Goal: Transaction & Acquisition: Purchase product/service

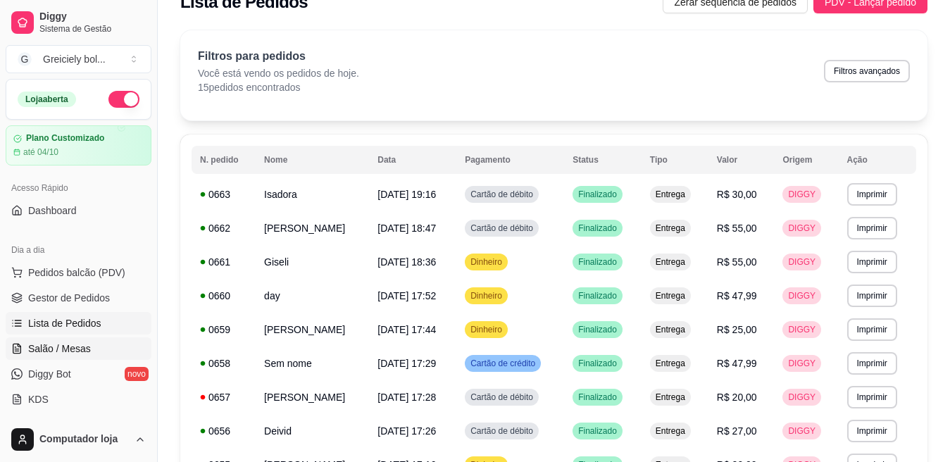
scroll to position [26, 0]
click at [80, 287] on link "Gestor de Pedidos" at bounding box center [79, 298] width 146 height 23
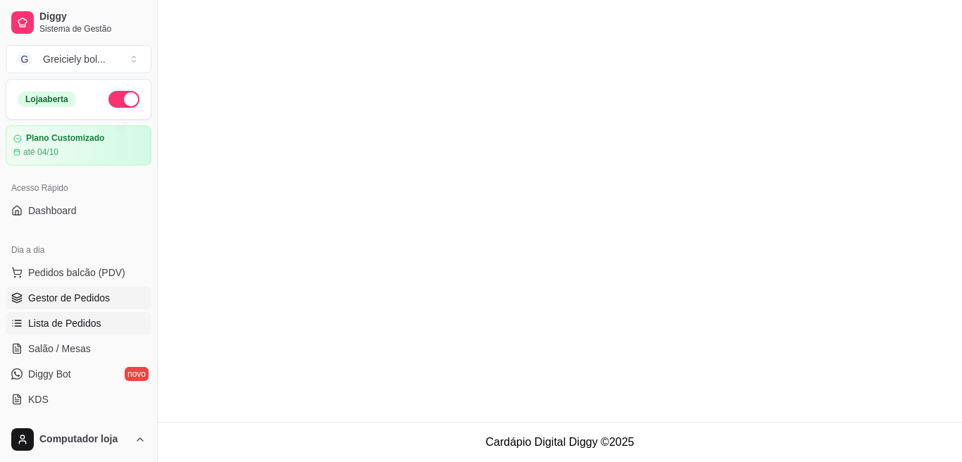
click at [54, 332] on link "Lista de Pedidos" at bounding box center [79, 323] width 146 height 23
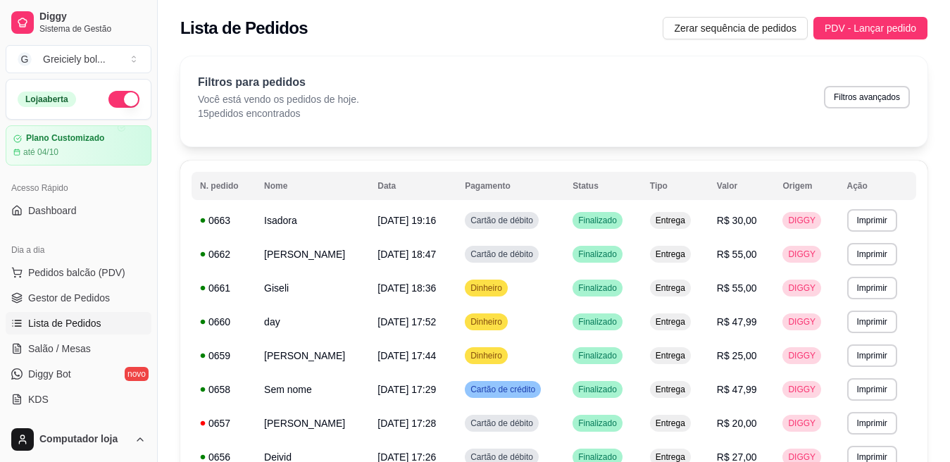
click at [54, 332] on link "Lista de Pedidos" at bounding box center [79, 323] width 146 height 23
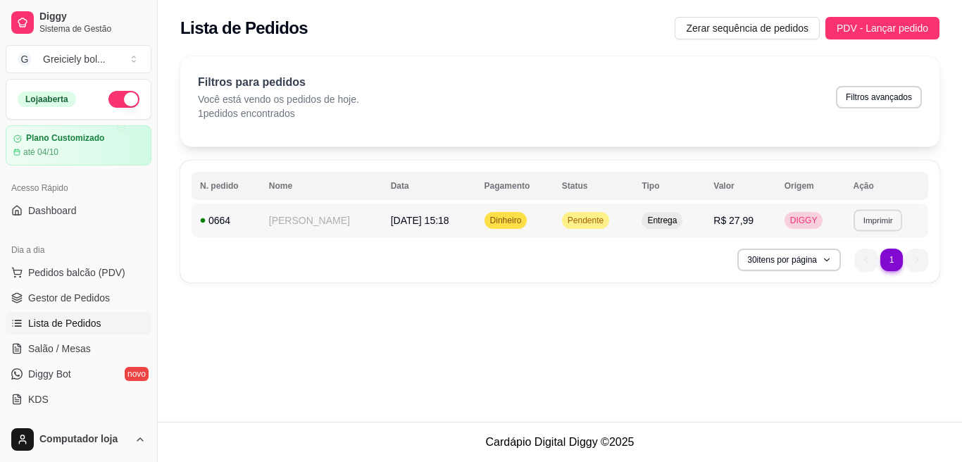
click at [871, 218] on button "Imprimir" at bounding box center [878, 220] width 49 height 22
click at [842, 265] on button "IMPRESSORA" at bounding box center [847, 269] width 99 height 22
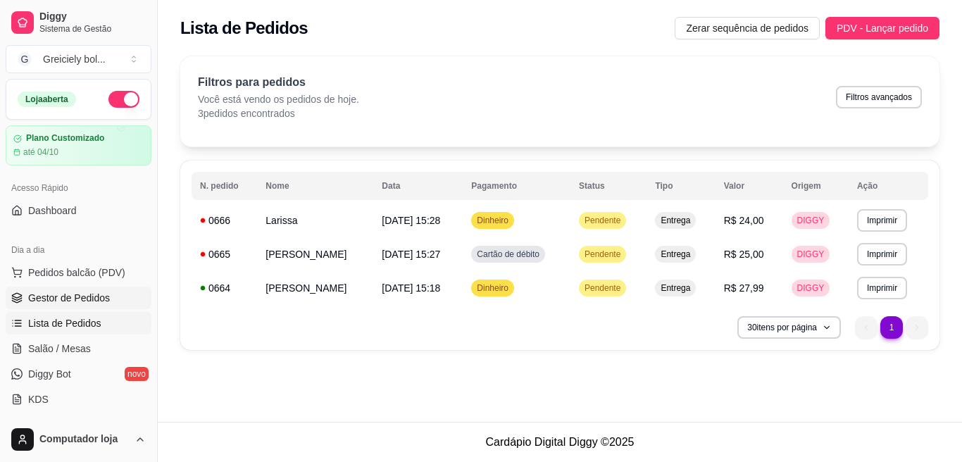
click at [64, 290] on link "Gestor de Pedidos" at bounding box center [79, 298] width 146 height 23
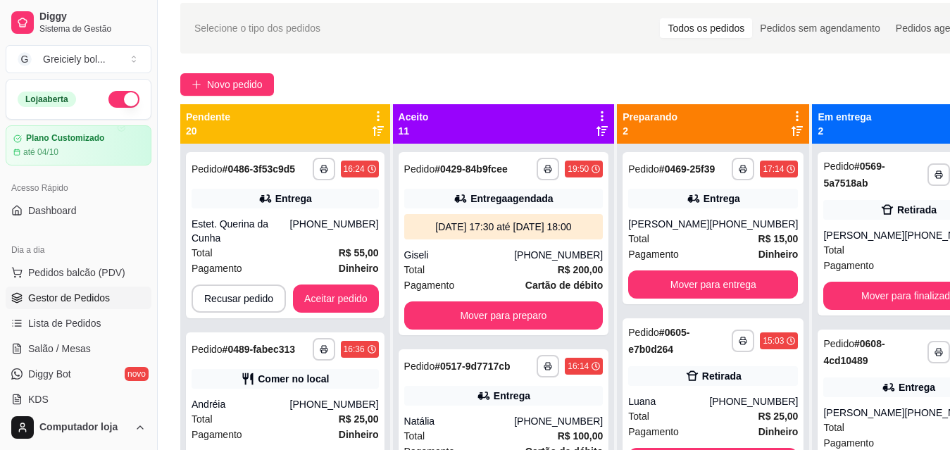
scroll to position [53, 0]
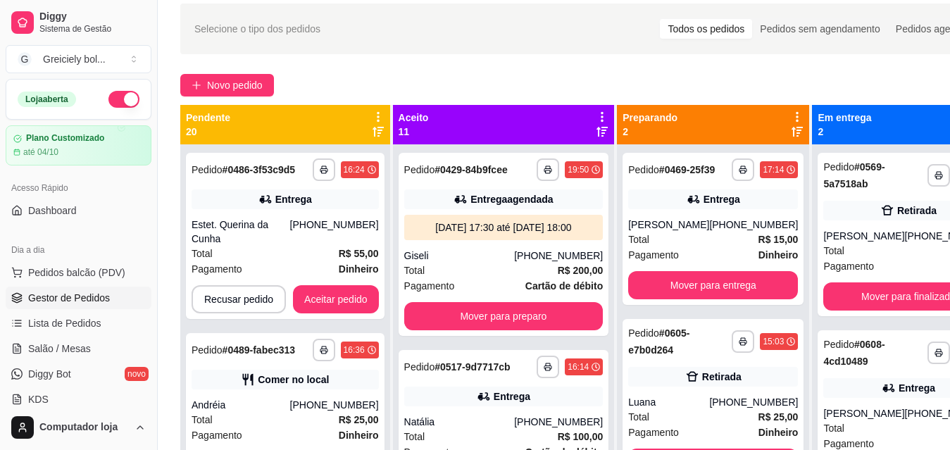
click at [384, 115] on icon at bounding box center [378, 117] width 13 height 13
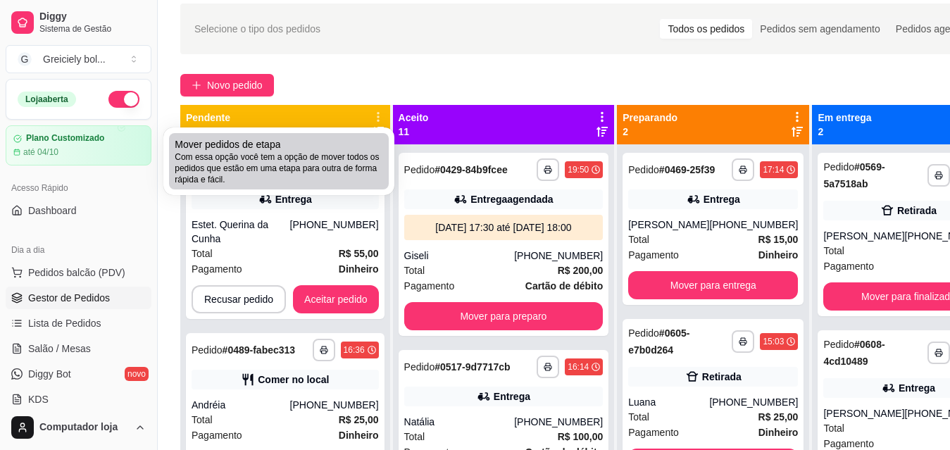
click at [355, 144] on div "Mover pedidos de etapa Com essa opção você tem a opção de mover todos os pedido…" at bounding box center [279, 161] width 208 height 48
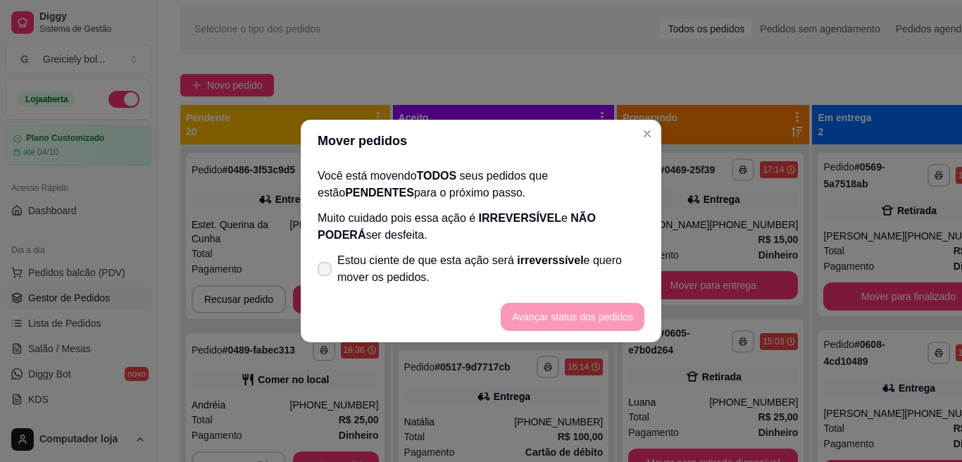
click at [322, 265] on icon at bounding box center [324, 269] width 11 height 8
click at [322, 272] on input "Estou ciente de que esta ação será irreverssível e quero mover os pedidos." at bounding box center [321, 276] width 9 height 9
checkbox input "true"
click at [553, 313] on button "Avançar status dos pedidos" at bounding box center [573, 317] width 144 height 28
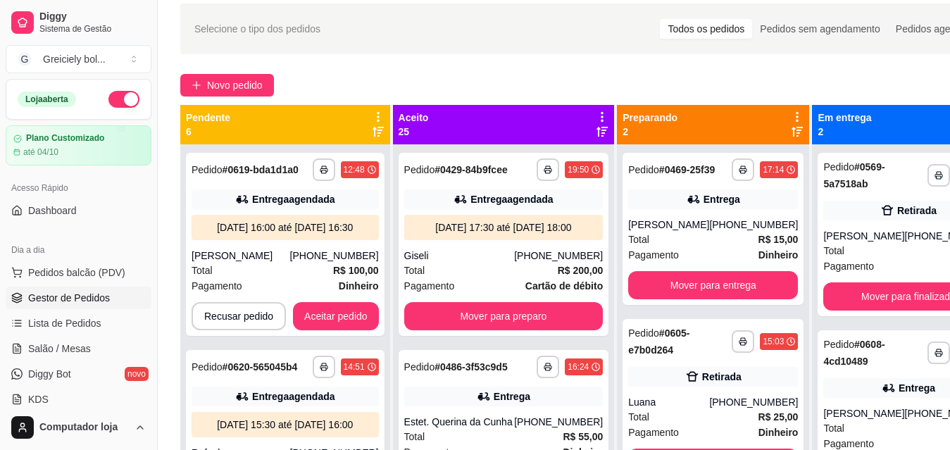
click at [384, 116] on icon at bounding box center [378, 117] width 13 height 13
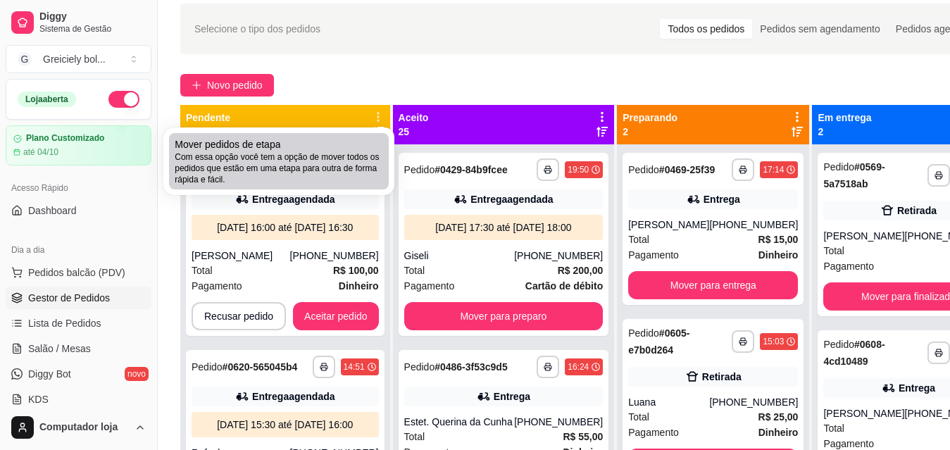
click at [318, 151] on span "Com essa opção você tem a opção de mover todos os pedidos que estão em uma etap…" at bounding box center [279, 168] width 208 height 34
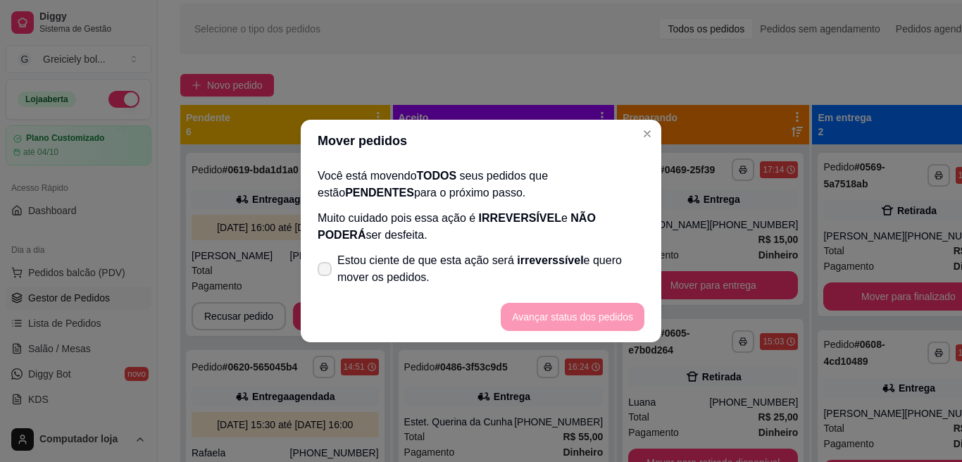
click at [320, 267] on icon at bounding box center [324, 269] width 11 height 8
click at [320, 272] on input "Estou ciente de que esta ação será irreverssível e quero mover os pedidos." at bounding box center [321, 276] width 9 height 9
checkbox input "true"
click at [606, 320] on button "Avançar status dos pedidos" at bounding box center [573, 317] width 144 height 28
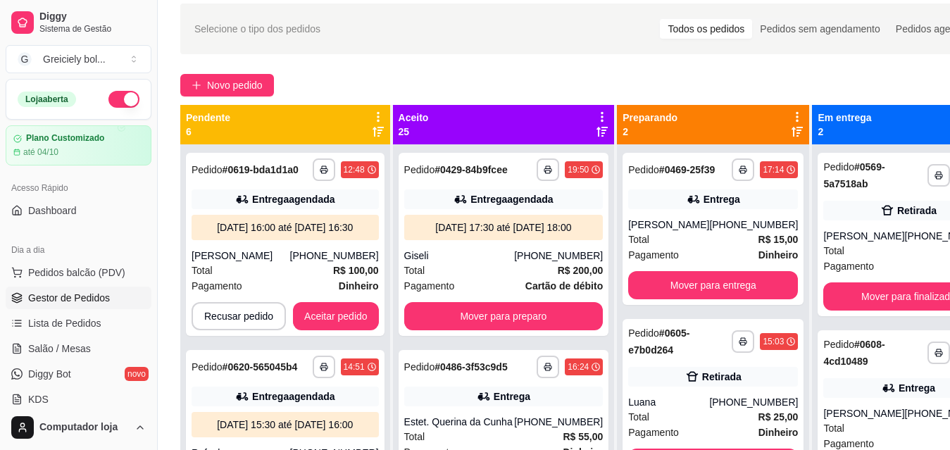
click at [463, 71] on div "**********" at bounding box center [593, 283] width 871 height 577
click at [384, 113] on icon at bounding box center [378, 117] width 13 height 13
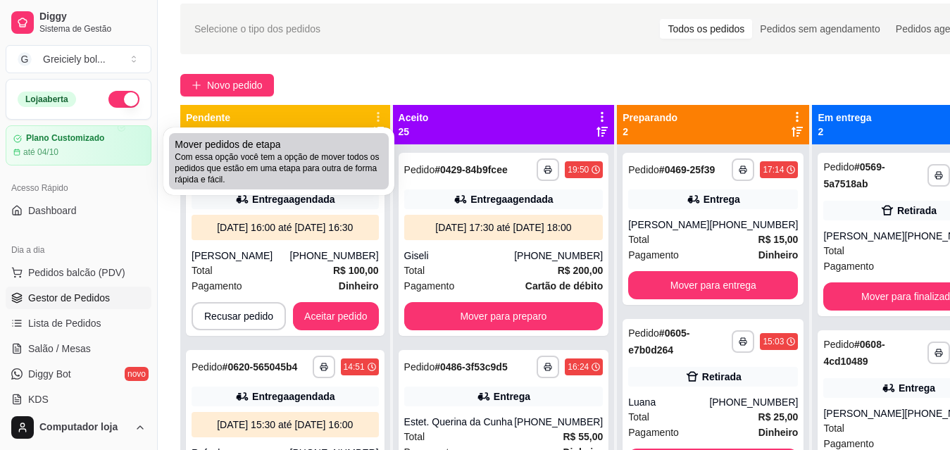
click at [306, 176] on span "Com essa opção você tem a opção de mover todos os pedidos que estão em uma etap…" at bounding box center [279, 168] width 208 height 34
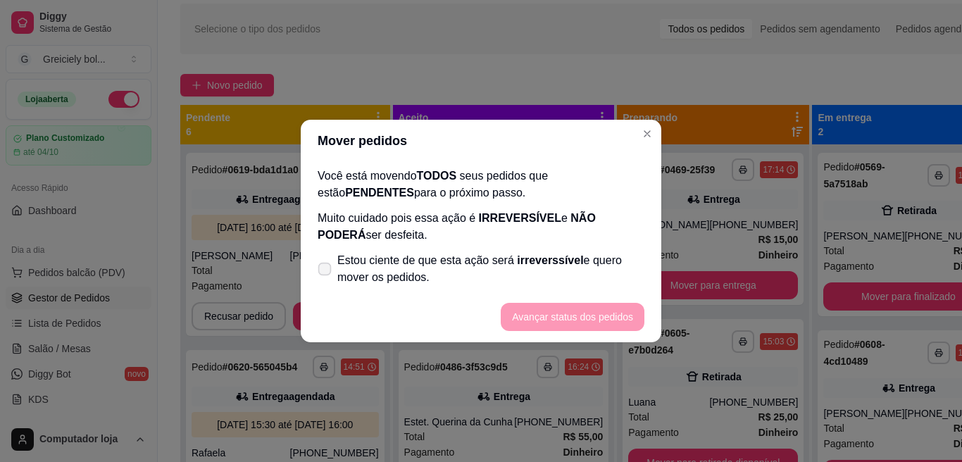
click at [327, 265] on icon at bounding box center [324, 269] width 11 height 8
click at [326, 272] on input "Estou ciente de que esta ação será irreverssível e quero mover os pedidos." at bounding box center [321, 276] width 9 height 9
checkbox input "true"
click at [569, 315] on button "Avançar status dos pedidos" at bounding box center [572, 316] width 139 height 27
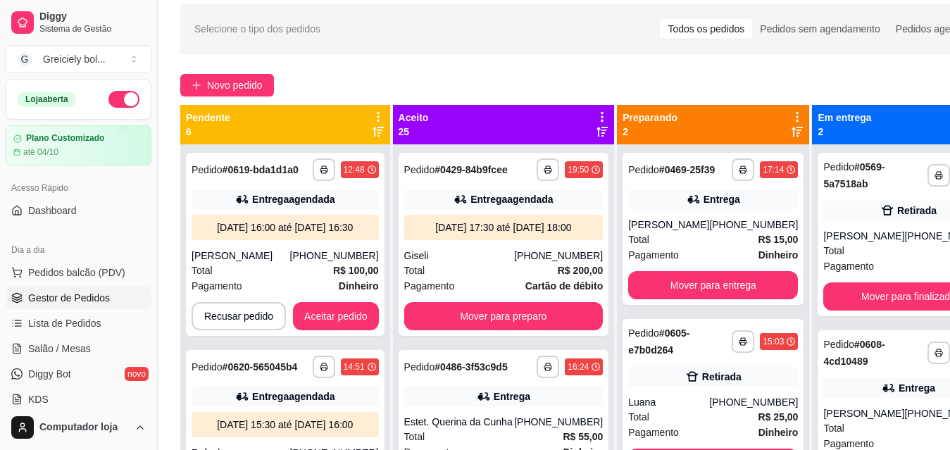
click at [601, 113] on icon at bounding box center [602, 117] width 3 height 10
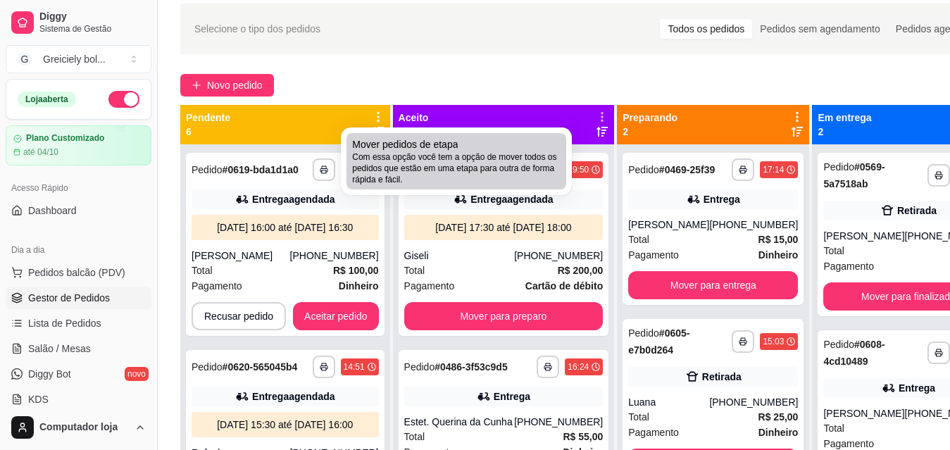
click at [497, 156] on span "Com essa opção você tem a opção de mover todos os pedidos que estão em uma etap…" at bounding box center [456, 168] width 208 height 34
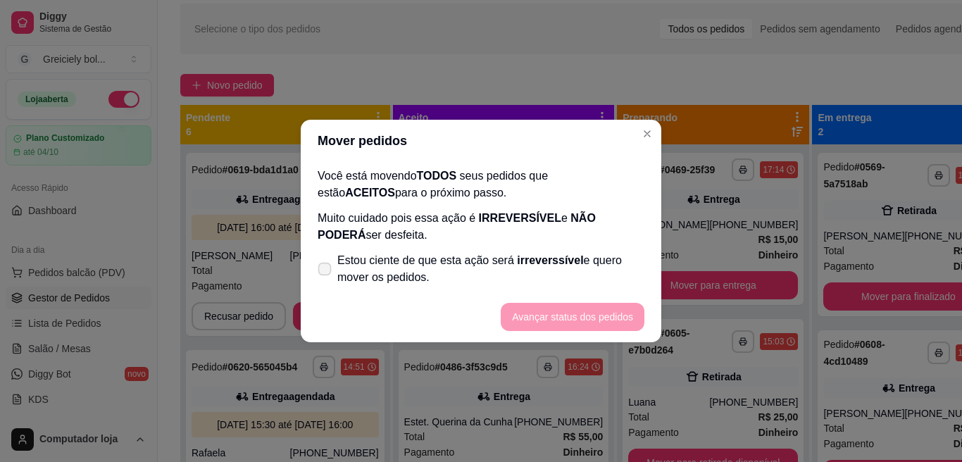
click at [325, 270] on icon at bounding box center [324, 269] width 11 height 8
click at [325, 272] on input "Estou ciente de que esta ação será irreverssível e quero mover os pedidos." at bounding box center [321, 276] width 9 height 9
checkbox input "true"
click at [522, 320] on button "Avançar status dos pedidos" at bounding box center [573, 317] width 144 height 28
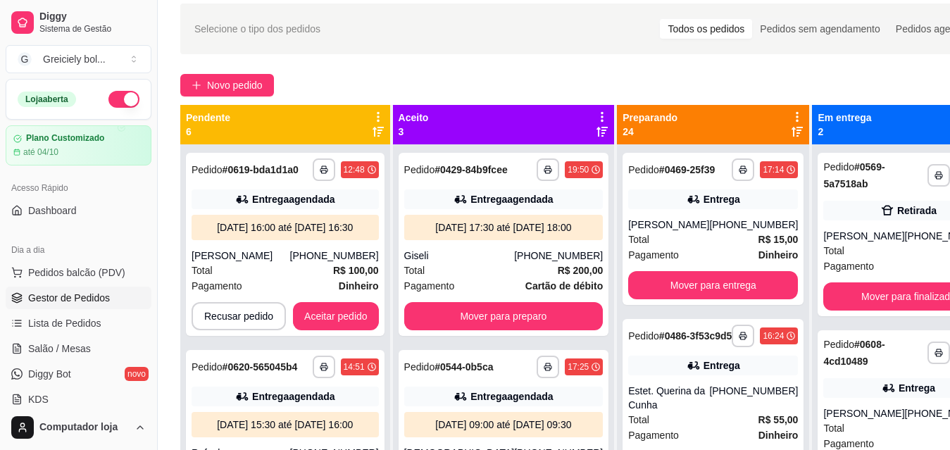
click at [791, 114] on icon at bounding box center [797, 117] width 13 height 13
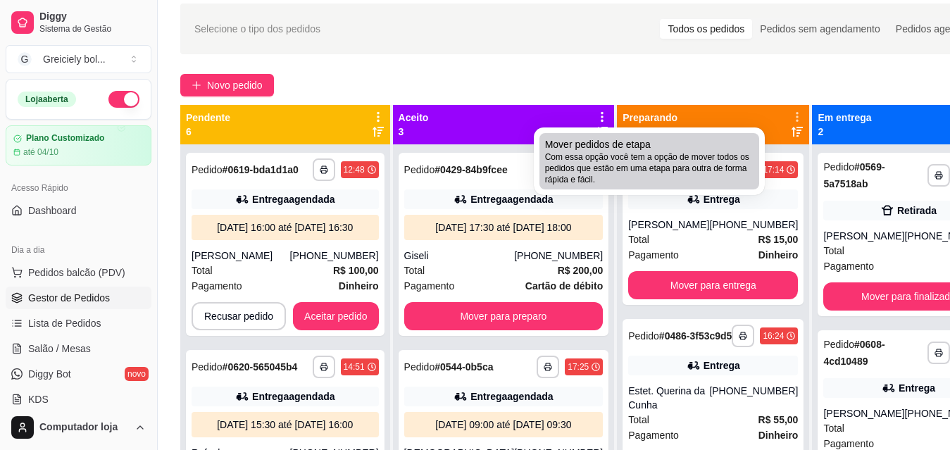
click at [716, 146] on div "Mover pedidos de etapa Com essa opção você tem a opção de mover todos os pedido…" at bounding box center [649, 161] width 208 height 48
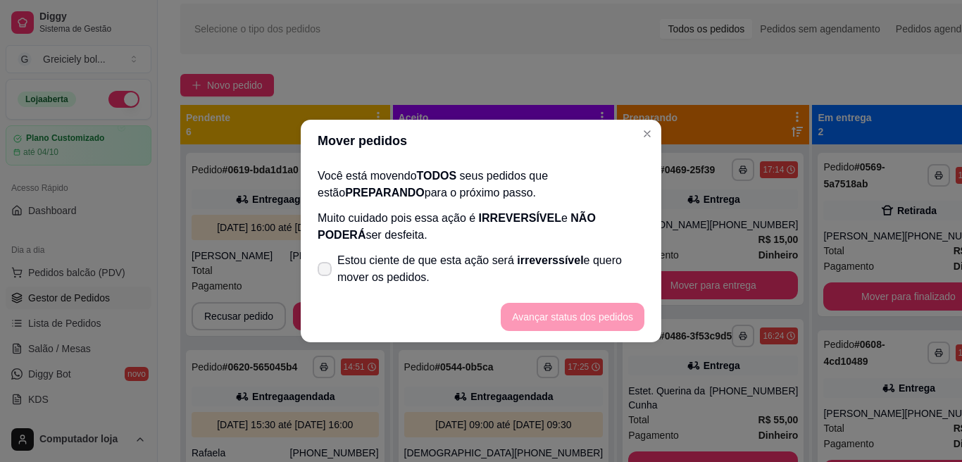
drag, startPoint x: 311, startPoint y: 275, endPoint x: 320, endPoint y: 271, distance: 9.4
click at [320, 271] on div "Você está movendo TODOS seus pedidos que estão PREPARANDO para o próximo passo.…" at bounding box center [481, 227] width 361 height 130
click at [320, 271] on icon at bounding box center [324, 269] width 11 height 8
click at [320, 272] on input "Estou ciente de que esta ação será irreverssível e quero mover os pedidos." at bounding box center [321, 276] width 9 height 9
checkbox input "true"
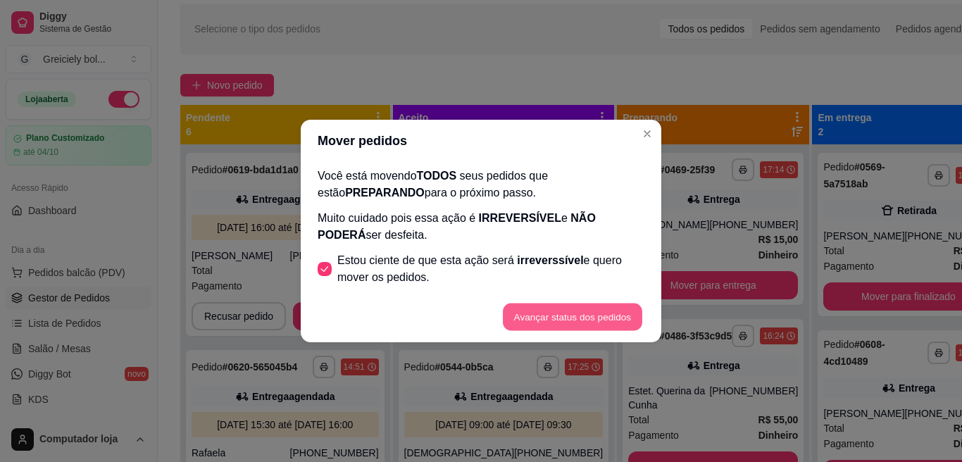
click at [537, 313] on button "Avançar status dos pedidos" at bounding box center [572, 316] width 139 height 27
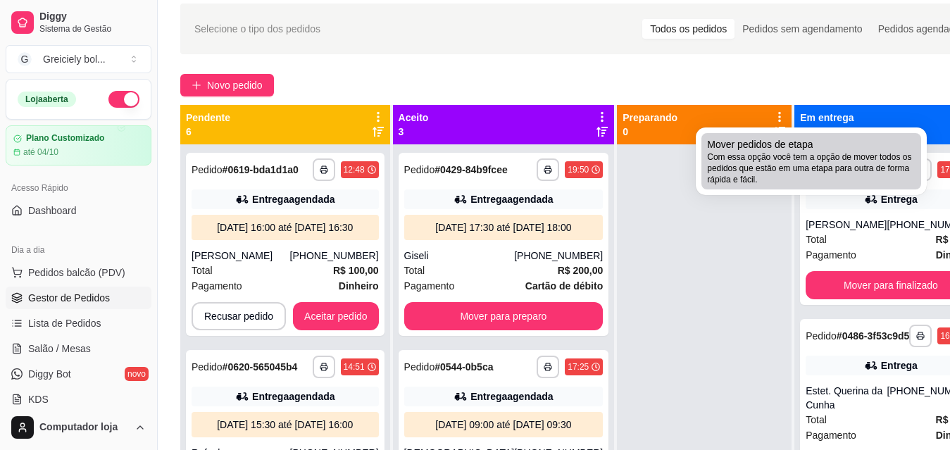
click at [839, 152] on span "Com essa opção você tem a opção de mover todos os pedidos que estão em uma etap…" at bounding box center [811, 168] width 208 height 34
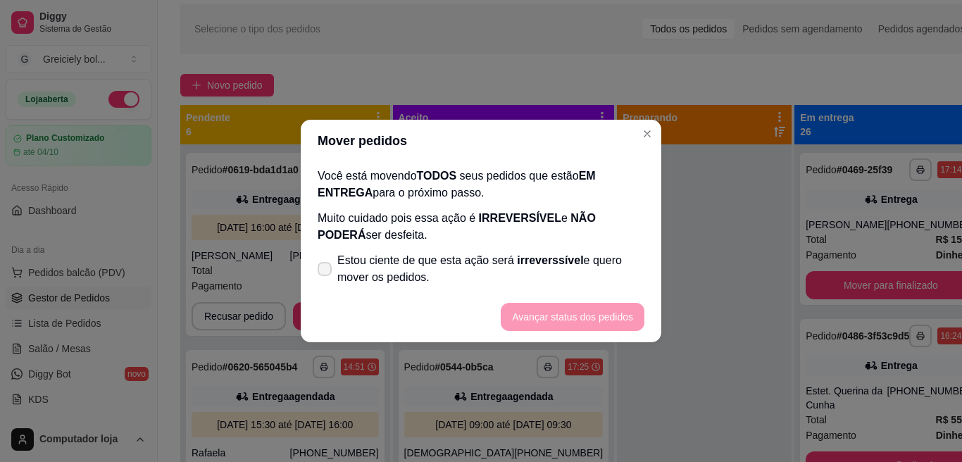
click at [325, 272] on icon at bounding box center [324, 269] width 11 height 8
click at [325, 272] on input "Estou ciente de que esta ação será irreverssível e quero mover os pedidos." at bounding box center [321, 276] width 9 height 9
checkbox input "true"
click at [532, 323] on button "Avançar status dos pedidos" at bounding box center [572, 316] width 139 height 27
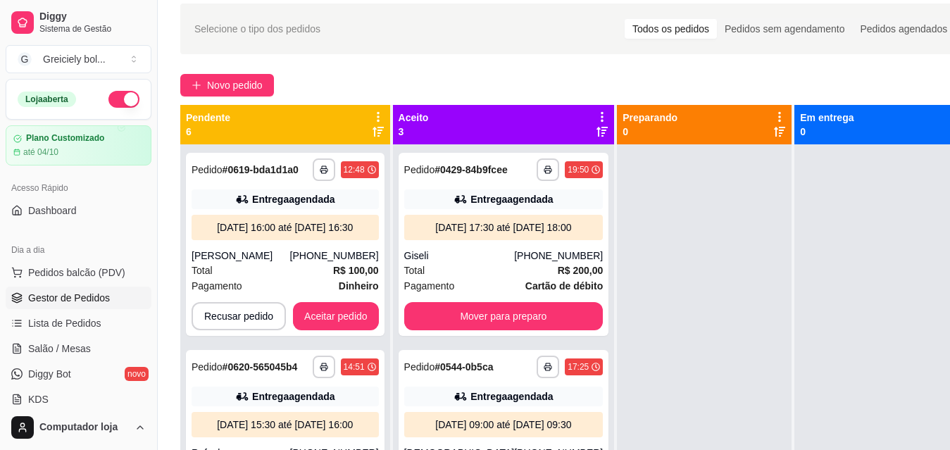
click at [601, 116] on icon at bounding box center [602, 117] width 3 height 10
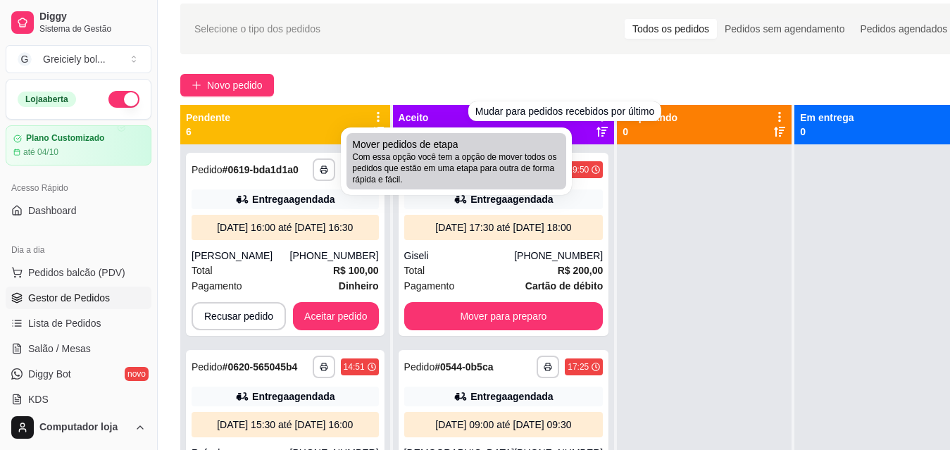
click at [503, 162] on span "Com essa opção você tem a opção de mover todos os pedidos que estão em uma etap…" at bounding box center [456, 168] width 208 height 34
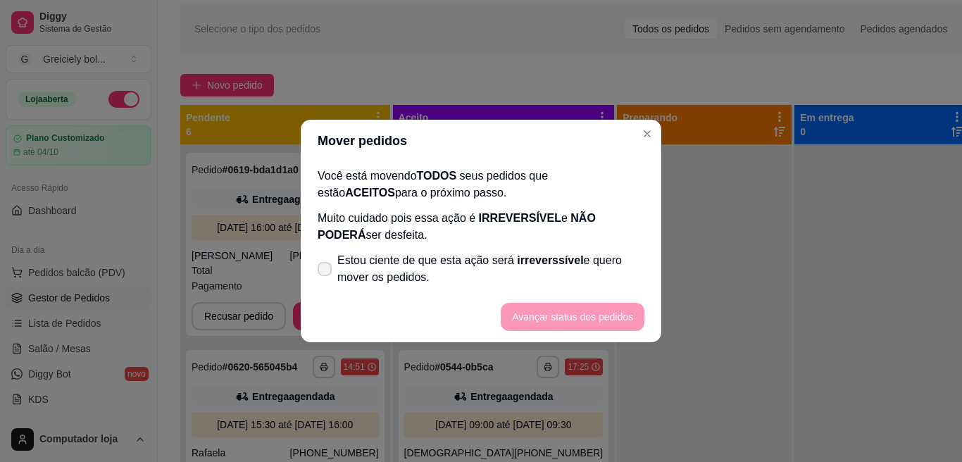
click at [320, 259] on label "Estou ciente de que esta ação será irreverssível e quero mover os pedidos." at bounding box center [481, 268] width 338 height 45
click at [320, 272] on input "Estou ciente de que esta ação será irreverssível e quero mover os pedidos." at bounding box center [321, 276] width 9 height 9
checkbox input "true"
click at [558, 316] on button "Avançar status dos pedidos" at bounding box center [572, 316] width 139 height 27
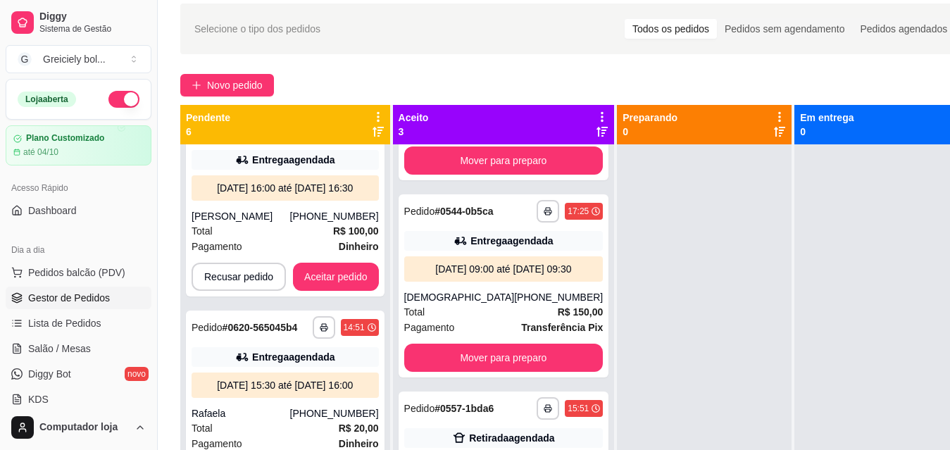
scroll to position [0, 0]
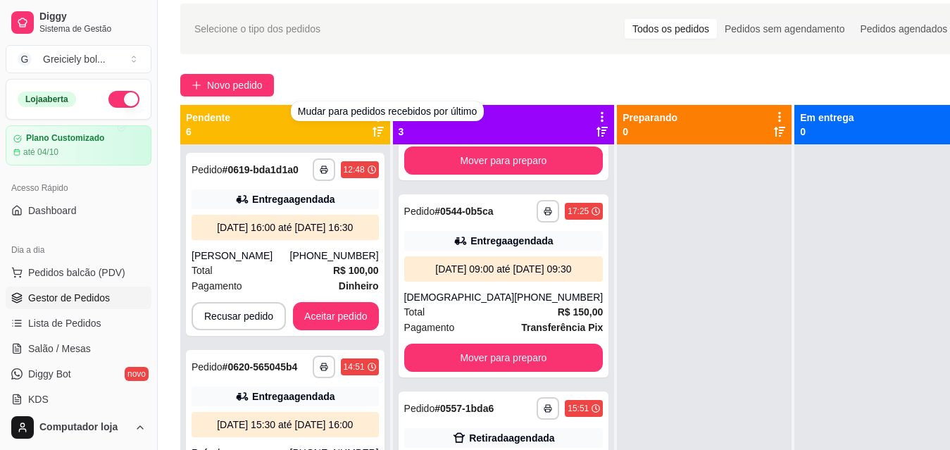
click at [383, 134] on icon at bounding box center [377, 131] width 11 height 11
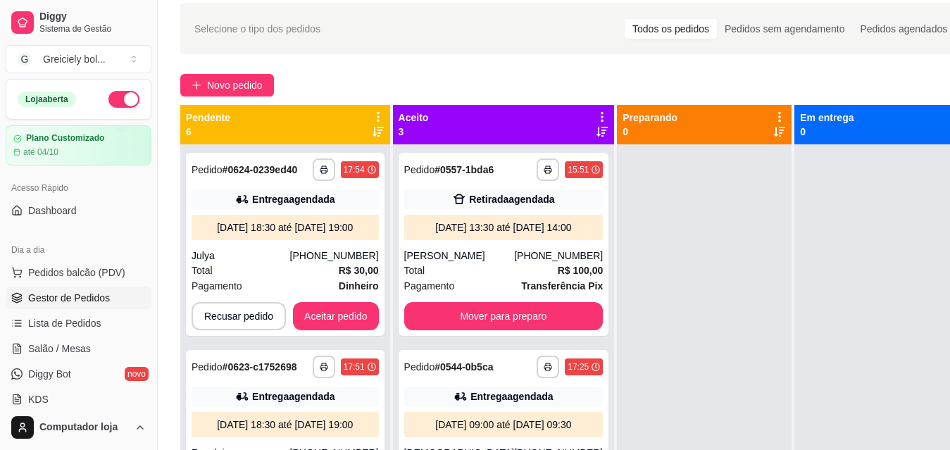
click at [383, 134] on icon at bounding box center [377, 132] width 11 height 10
click at [383, 134] on icon at bounding box center [377, 131] width 11 height 11
click at [383, 134] on icon at bounding box center [377, 132] width 11 height 10
click at [383, 134] on icon at bounding box center [377, 131] width 11 height 11
click at [383, 134] on icon at bounding box center [377, 132] width 11 height 10
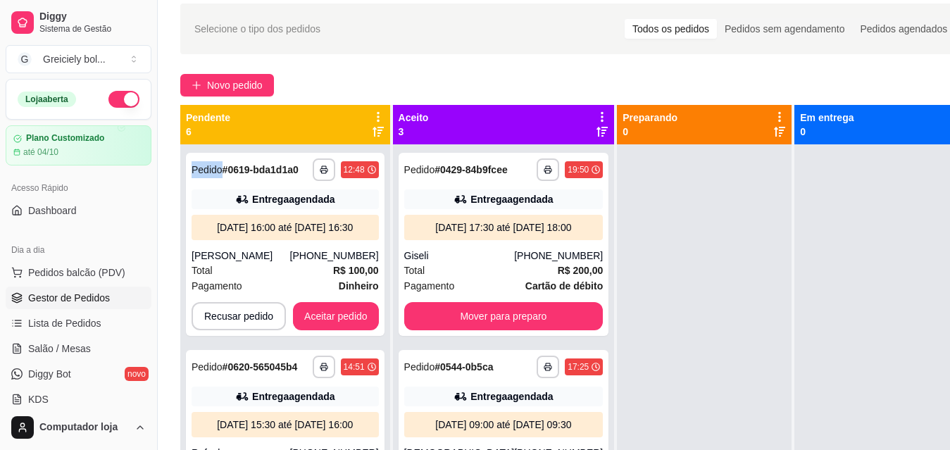
drag, startPoint x: 383, startPoint y: 134, endPoint x: 396, endPoint y: 137, distance: 13.0
click at [390, 137] on div "Pendente 6" at bounding box center [285, 124] width 210 height 39
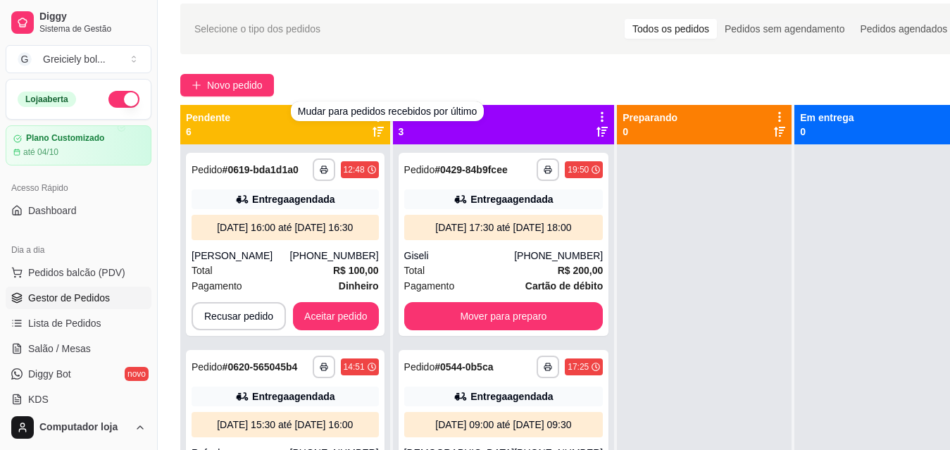
click at [384, 130] on icon at bounding box center [377, 132] width 11 height 10
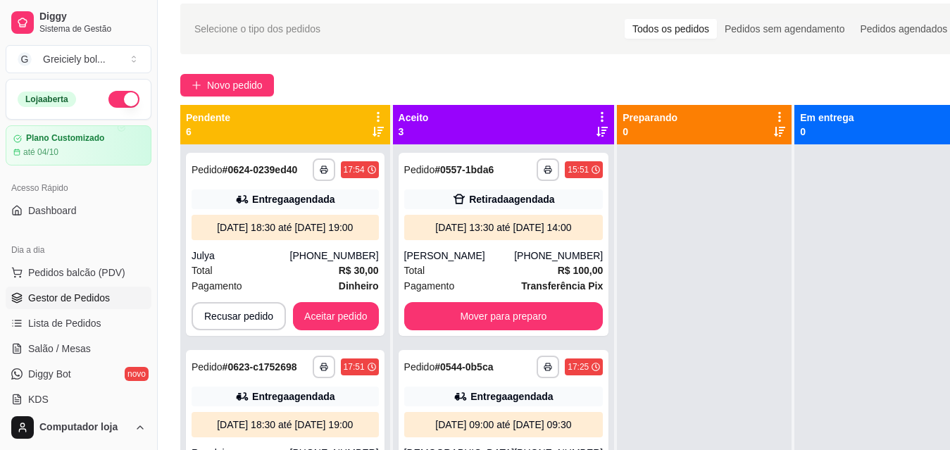
click at [384, 130] on icon at bounding box center [377, 132] width 11 height 10
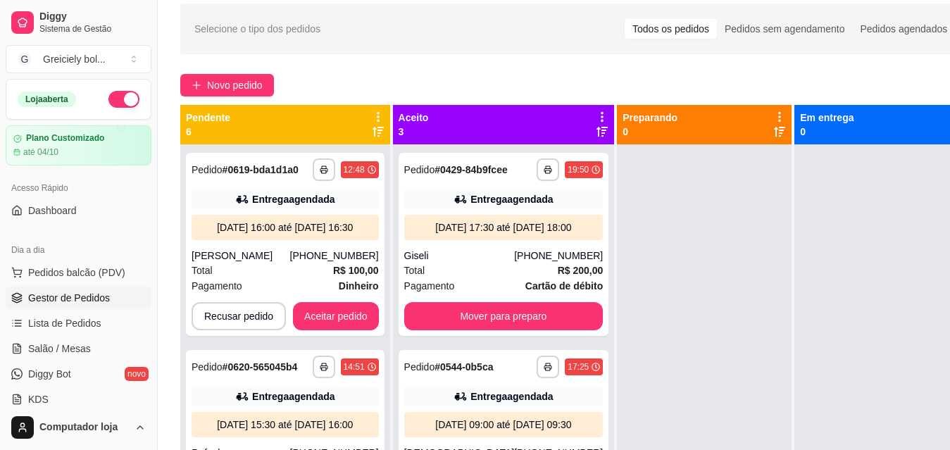
click at [384, 130] on icon at bounding box center [377, 132] width 11 height 10
click at [384, 113] on icon at bounding box center [378, 117] width 13 height 13
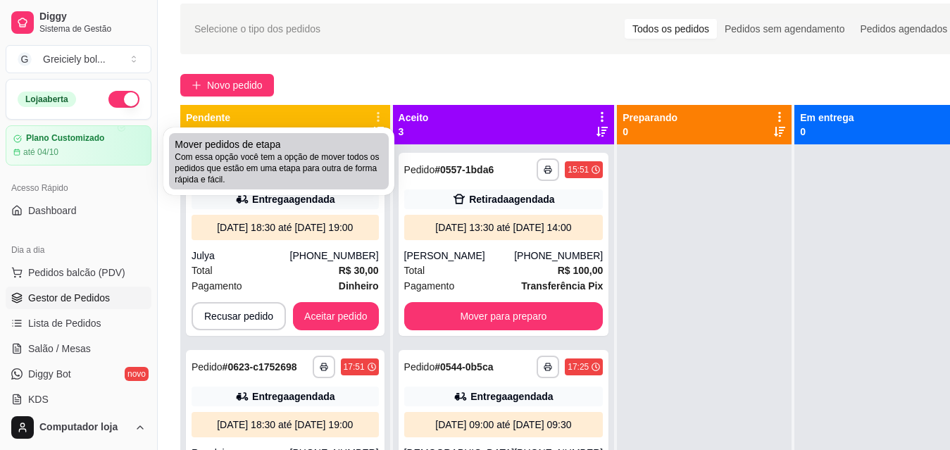
click at [281, 167] on span "Com essa opção você tem a opção de mover todos os pedidos que estão em uma etap…" at bounding box center [279, 168] width 208 height 34
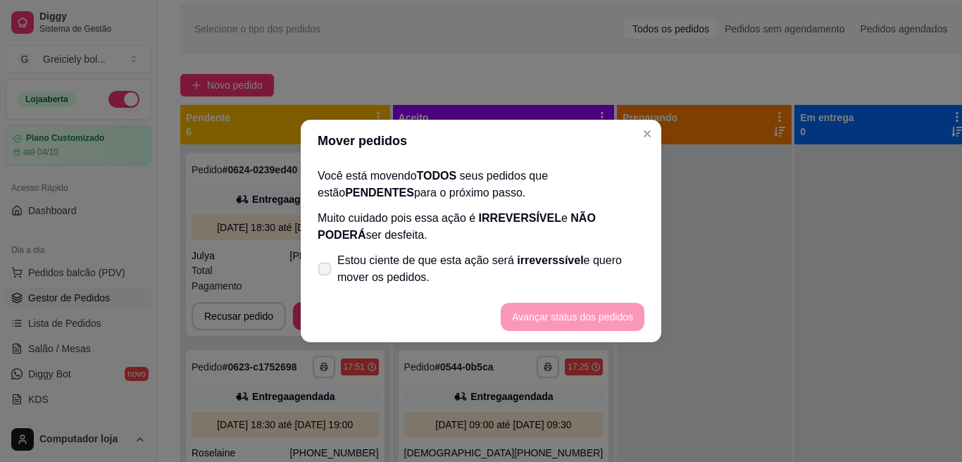
click at [329, 269] on icon at bounding box center [324, 269] width 11 height 8
click at [326, 272] on input "Estou ciente de que esta ação será irreverssível e quero mover os pedidos." at bounding box center [321, 276] width 9 height 9
checkbox input "true"
click at [586, 317] on button "Avançar status dos pedidos" at bounding box center [572, 316] width 139 height 27
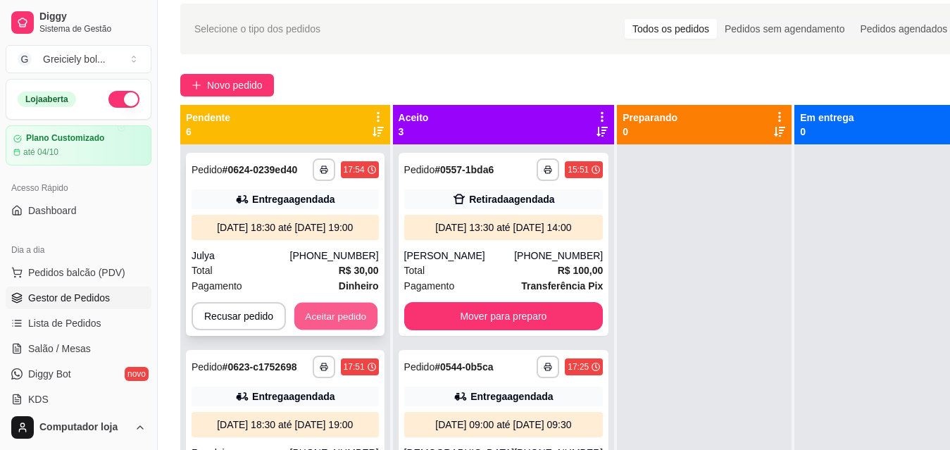
click at [339, 326] on button "Aceitar pedido" at bounding box center [335, 316] width 83 height 27
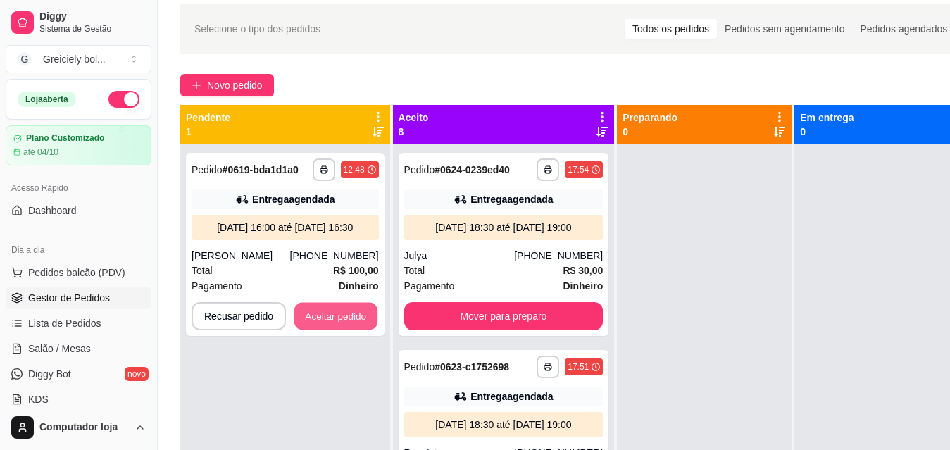
click at [339, 326] on button "Aceitar pedido" at bounding box center [335, 316] width 83 height 27
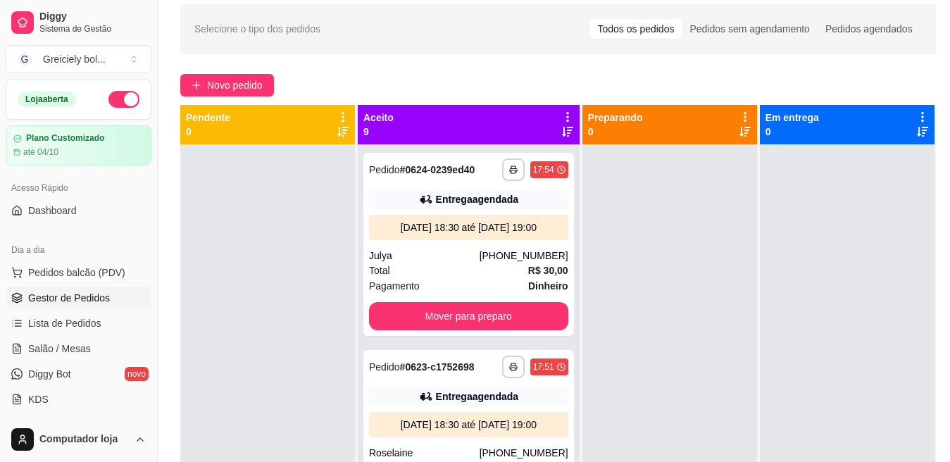
click at [561, 113] on icon at bounding box center [567, 117] width 13 height 13
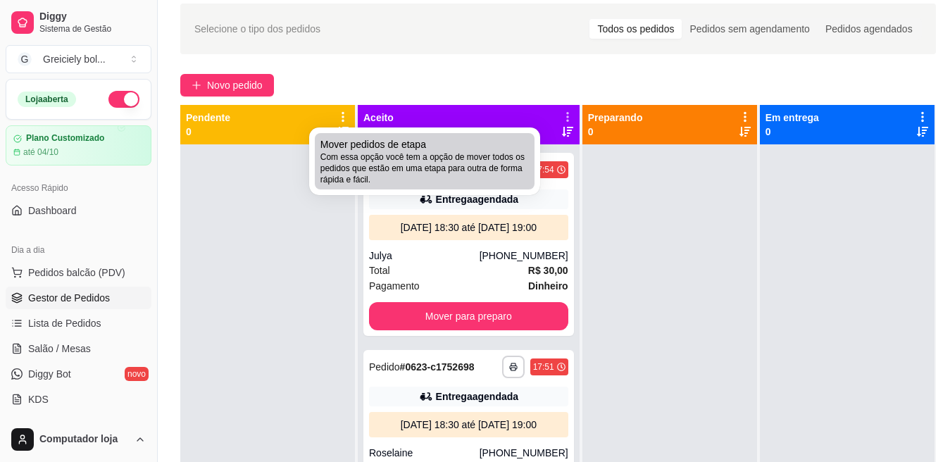
click at [430, 177] on span "Com essa opção você tem a opção de mover todos os pedidos que estão em uma etap…" at bounding box center [424, 168] width 208 height 34
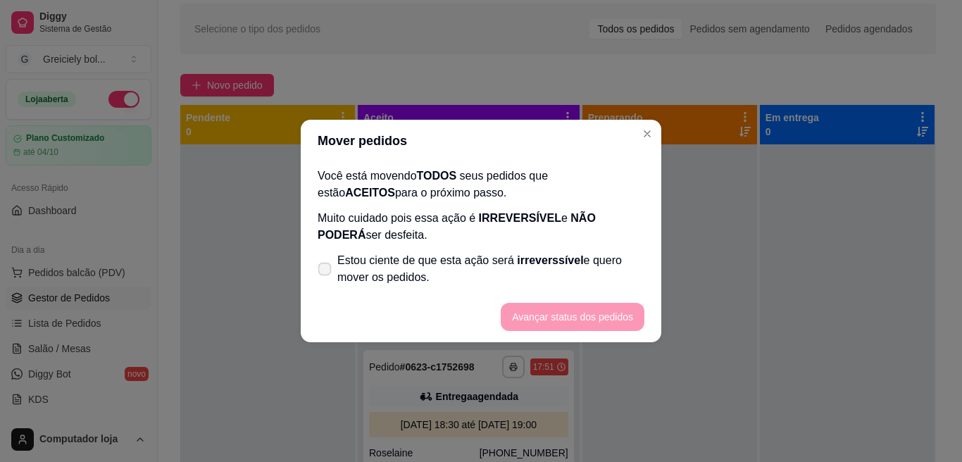
click at [325, 263] on span at bounding box center [324, 269] width 13 height 13
click at [325, 272] on input "Estou ciente de que esta ação será irreverssível e quero mover os pedidos." at bounding box center [321, 276] width 9 height 9
checkbox input "true"
click at [547, 309] on button "Avançar status dos pedidos" at bounding box center [573, 317] width 144 height 28
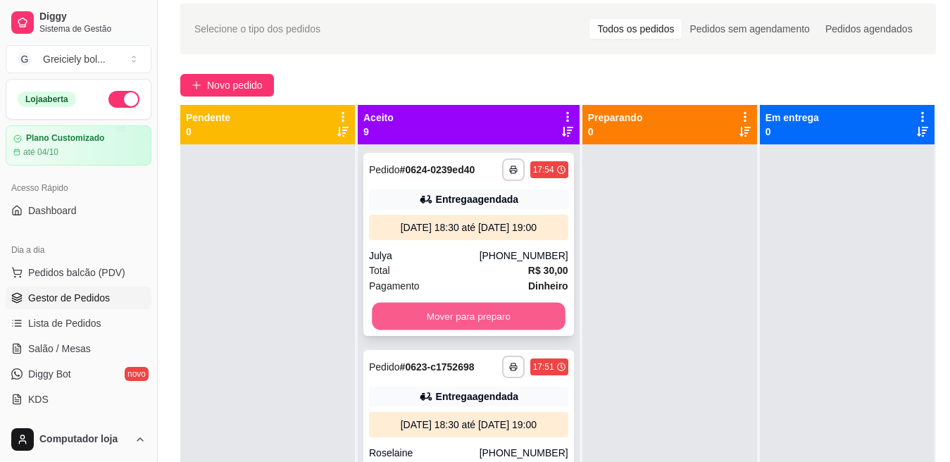
click at [440, 330] on button "Mover para preparo" at bounding box center [468, 316] width 193 height 27
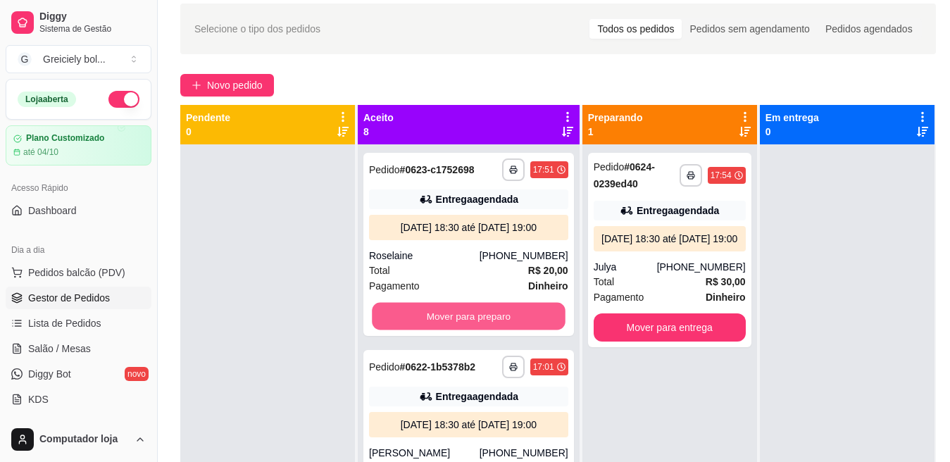
click at [440, 330] on button "Mover para preparo" at bounding box center [468, 316] width 193 height 27
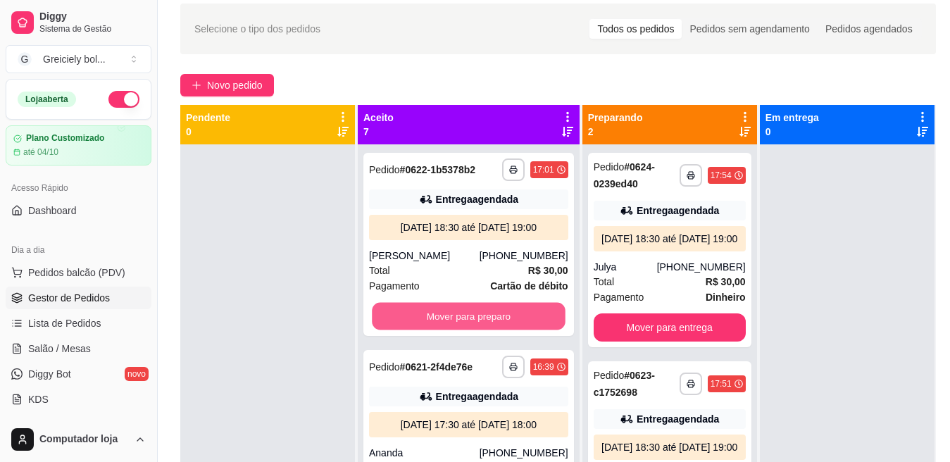
click at [440, 330] on button "Mover para preparo" at bounding box center [468, 316] width 193 height 27
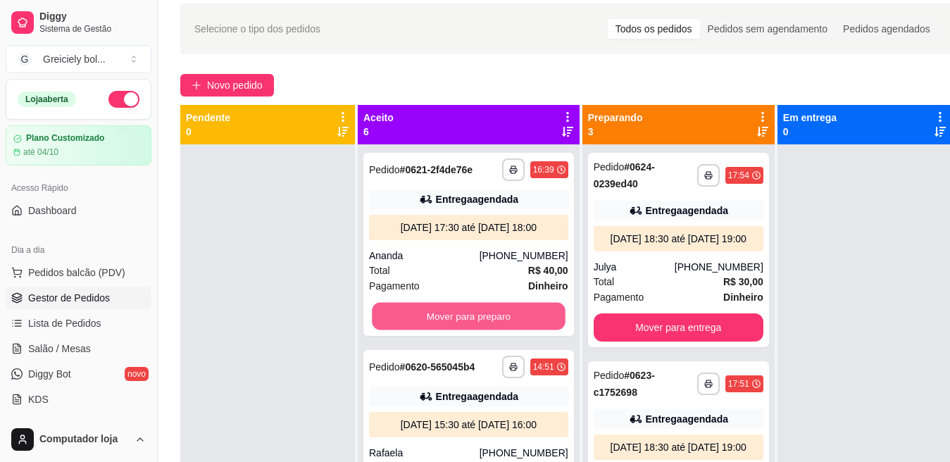
click at [440, 330] on button "Mover para preparo" at bounding box center [468, 316] width 193 height 27
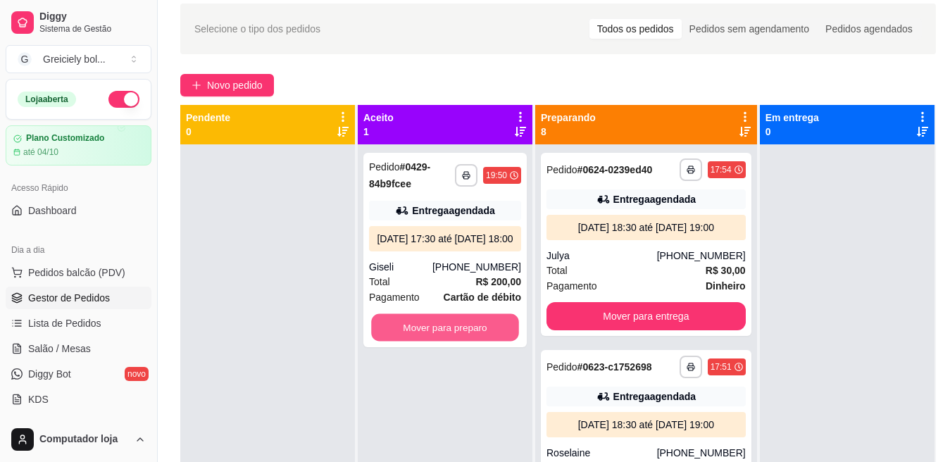
click at [440, 332] on button "Mover para preparo" at bounding box center [445, 327] width 148 height 27
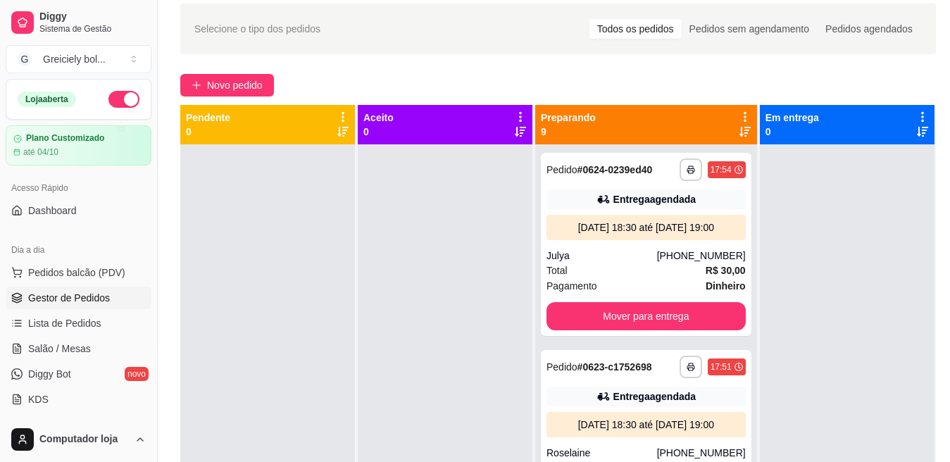
click at [440, 332] on div at bounding box center [445, 375] width 175 height 462
click at [744, 113] on icon at bounding box center [745, 117] width 3 height 10
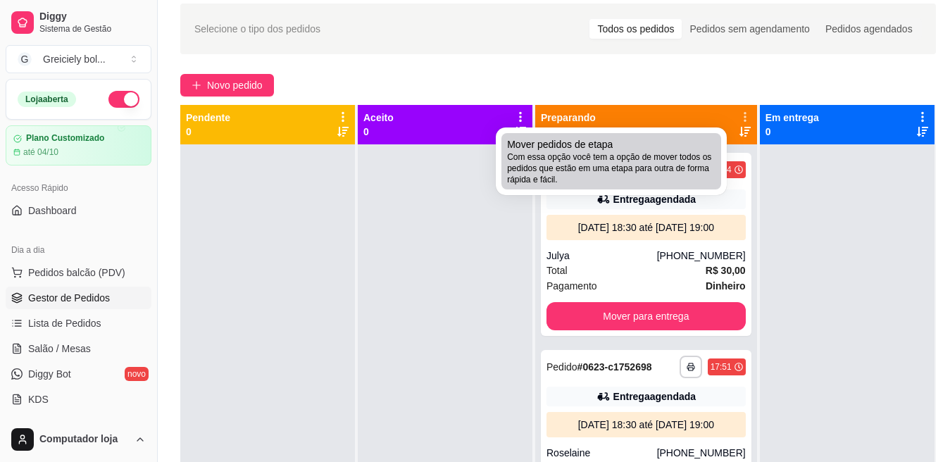
click at [595, 163] on span "Com essa opção você tem a opção de mover todos os pedidos que estão em uma etap…" at bounding box center [611, 168] width 208 height 34
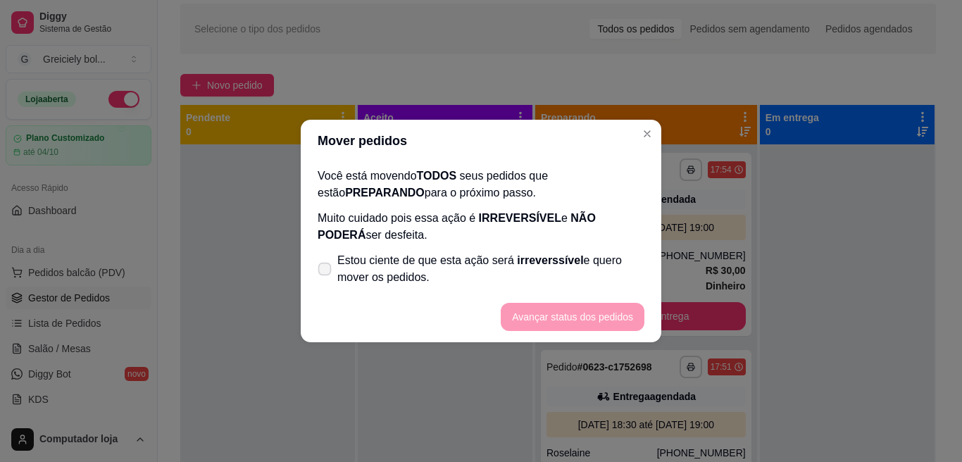
click at [330, 272] on span at bounding box center [324, 269] width 13 height 13
click at [326, 272] on input "Estou ciente de que esta ação será irreverssível e quero mover os pedidos." at bounding box center [321, 276] width 9 height 9
checkbox input "true"
click at [550, 315] on button "Avançar status dos pedidos" at bounding box center [572, 316] width 139 height 27
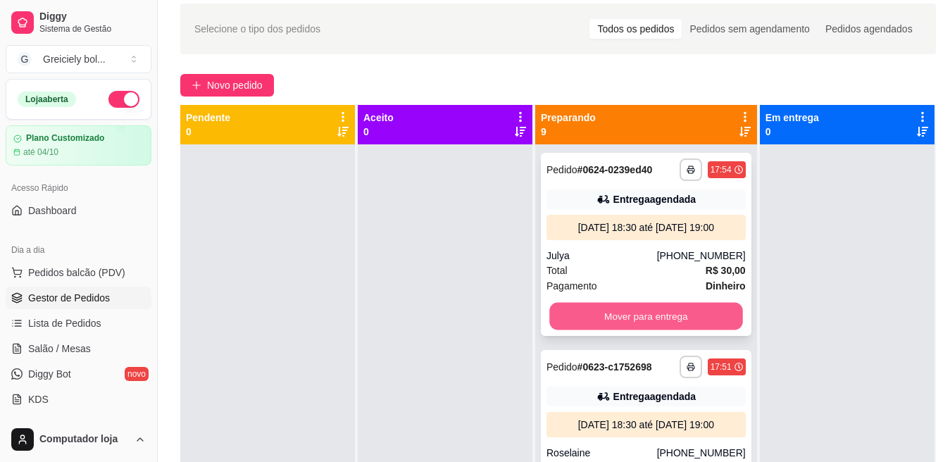
click at [618, 330] on button "Mover para entrega" at bounding box center [645, 316] width 193 height 27
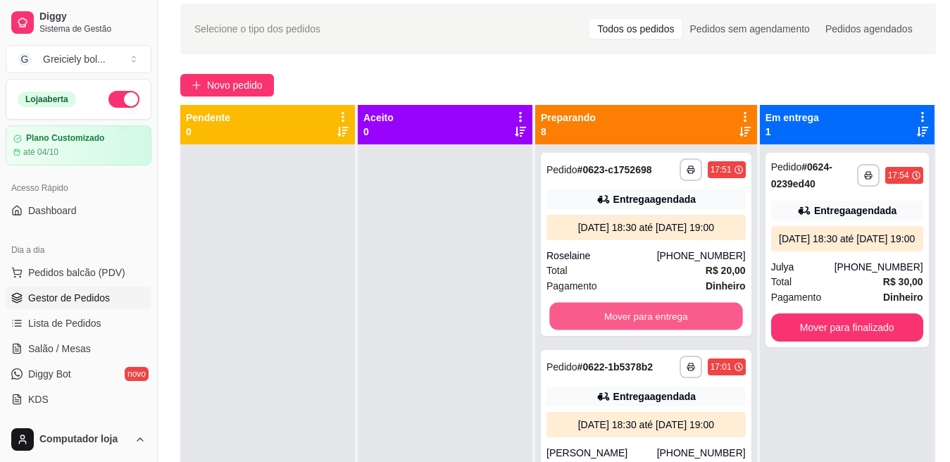
click at [618, 330] on button "Mover para entrega" at bounding box center [645, 316] width 193 height 27
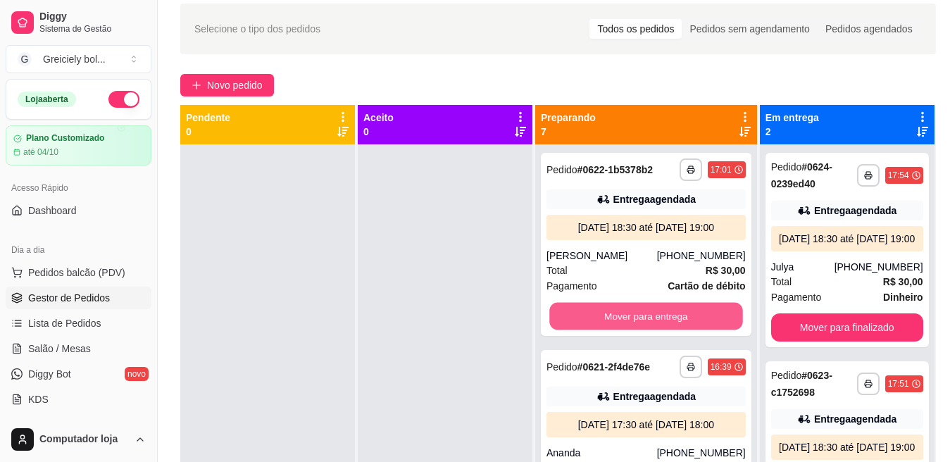
click at [618, 330] on button "Mover para entrega" at bounding box center [645, 316] width 193 height 27
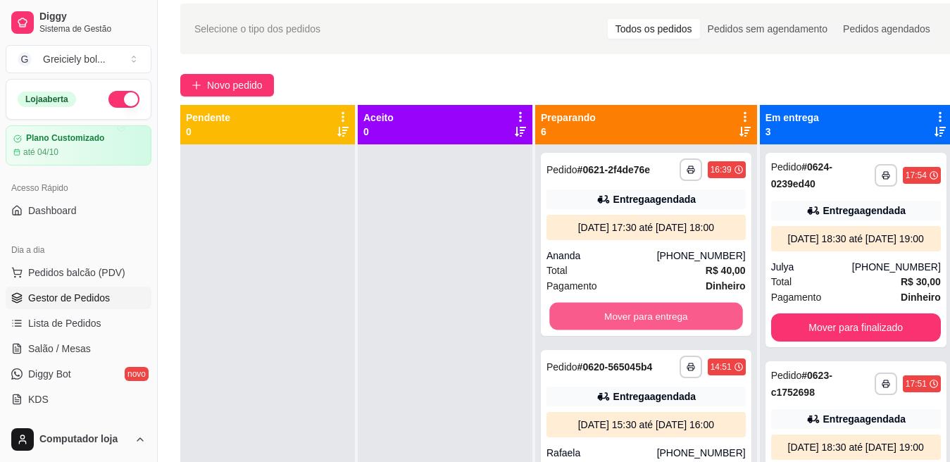
click at [618, 330] on button "Mover para entrega" at bounding box center [645, 316] width 193 height 27
click at [618, 330] on button "Mover para retirada disponível" at bounding box center [645, 316] width 193 height 27
click at [627, 330] on button "Mover para entrega" at bounding box center [645, 316] width 193 height 27
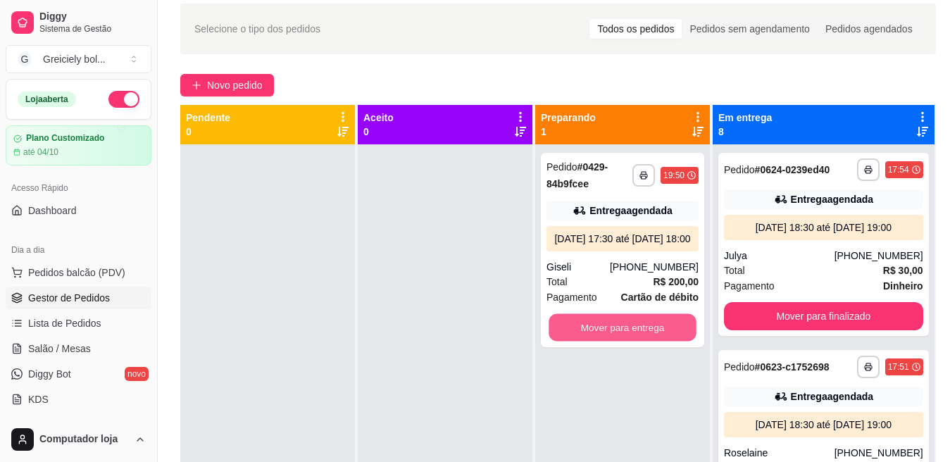
click at [627, 330] on button "Mover para entrega" at bounding box center [623, 327] width 148 height 27
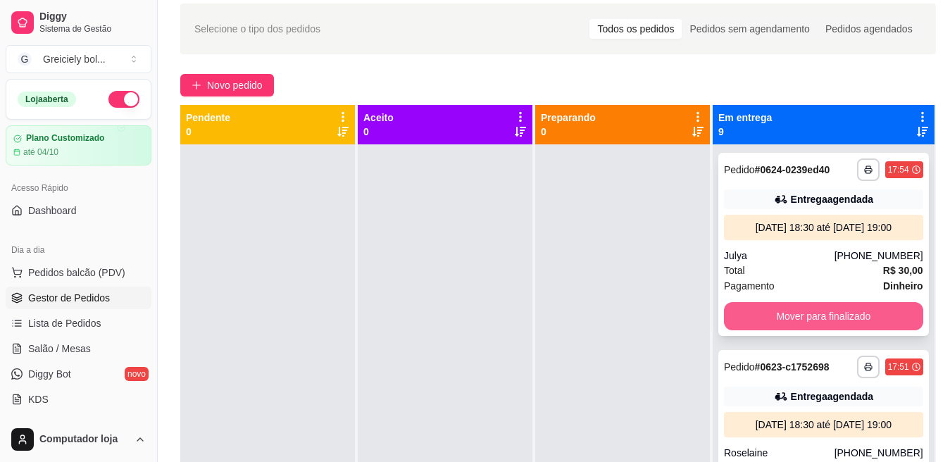
click at [798, 330] on button "Mover para finalizado" at bounding box center [823, 316] width 199 height 28
click at [798, 330] on button "Mover para finalizado" at bounding box center [823, 316] width 193 height 27
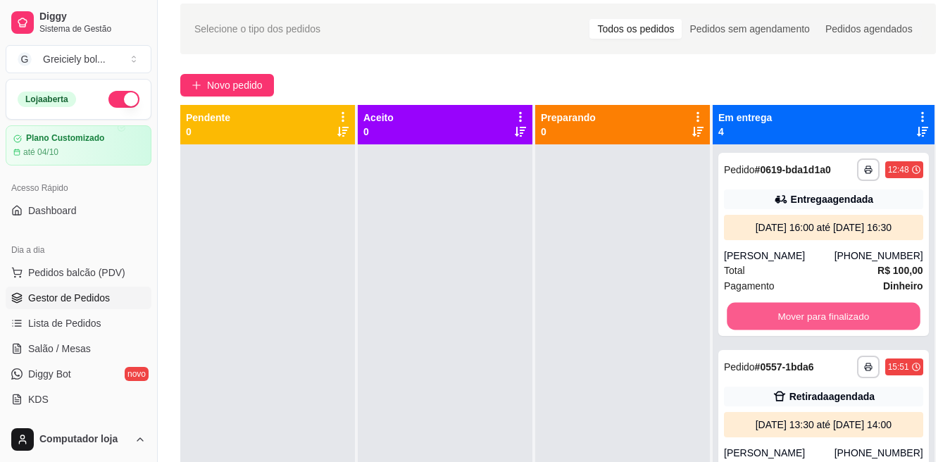
click at [798, 330] on button "Mover para finalizado" at bounding box center [823, 316] width 193 height 27
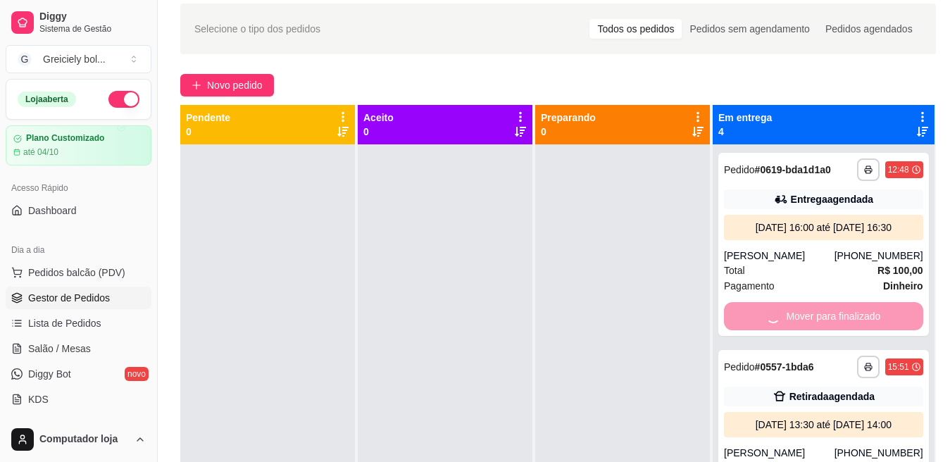
click at [798, 330] on div "Mover para finalizado" at bounding box center [823, 316] width 199 height 28
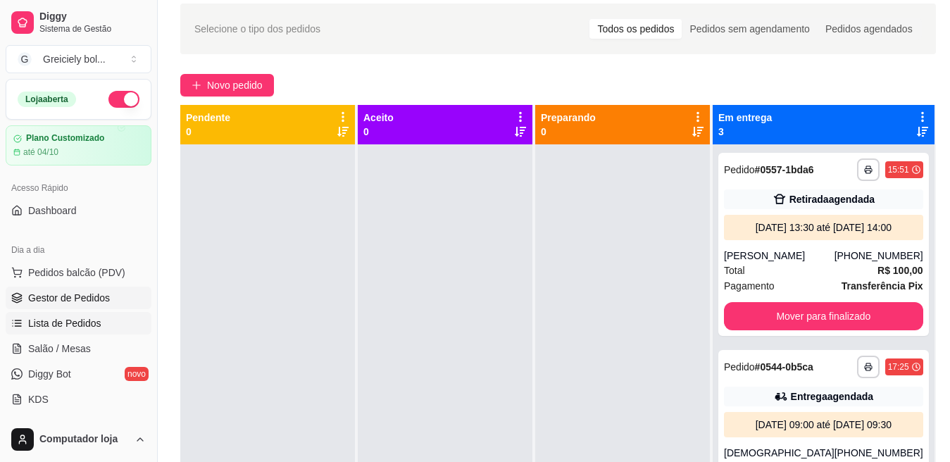
click at [49, 320] on span "Lista de Pedidos" at bounding box center [64, 323] width 73 height 14
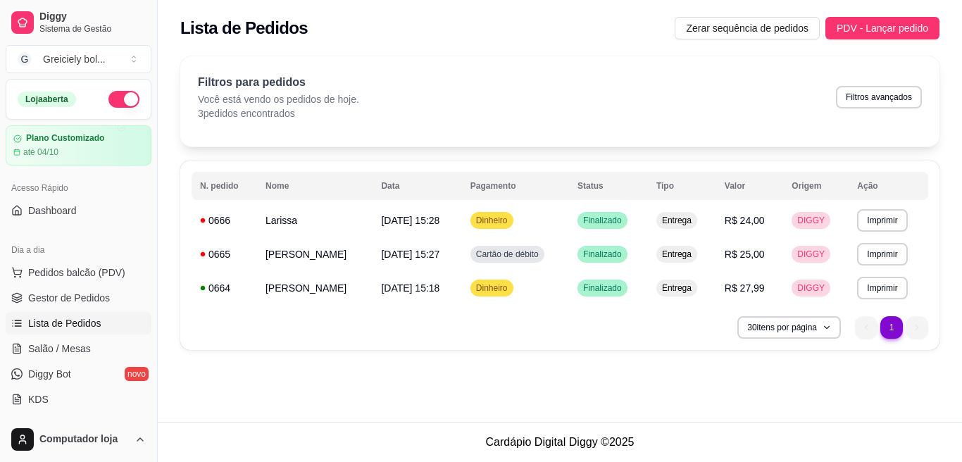
click at [49, 320] on span "Lista de Pedidos" at bounding box center [64, 323] width 73 height 14
click at [72, 289] on link "Gestor de Pedidos" at bounding box center [79, 298] width 146 height 23
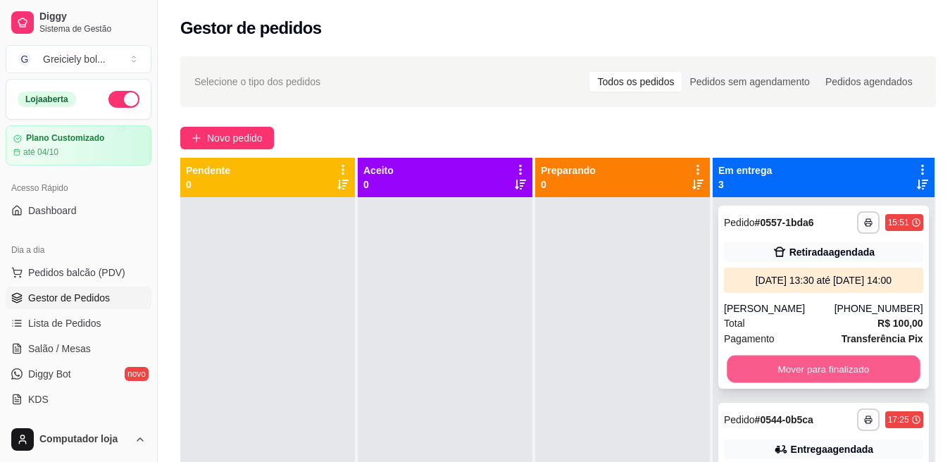
click at [784, 383] on button "Mover para finalizado" at bounding box center [823, 369] width 193 height 27
click at [784, 383] on div "Mover para finalizado" at bounding box center [823, 369] width 199 height 28
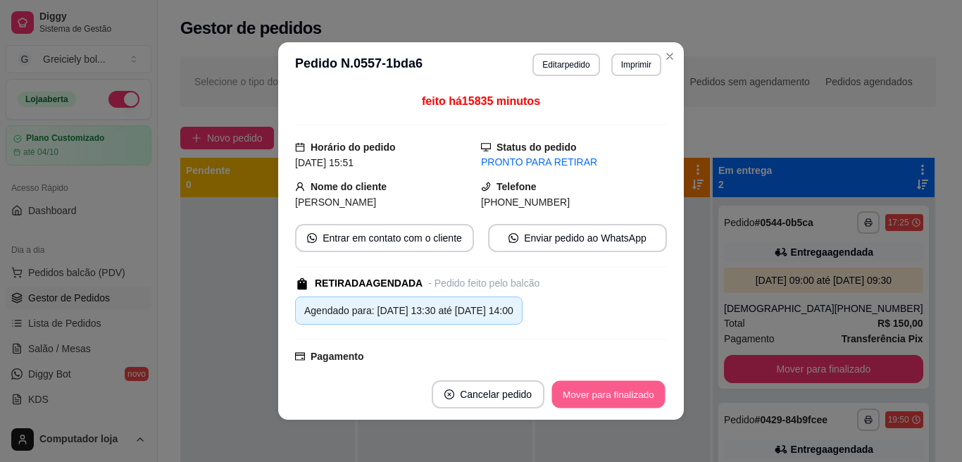
click at [587, 389] on button "Mover para finalizado" at bounding box center [608, 394] width 113 height 27
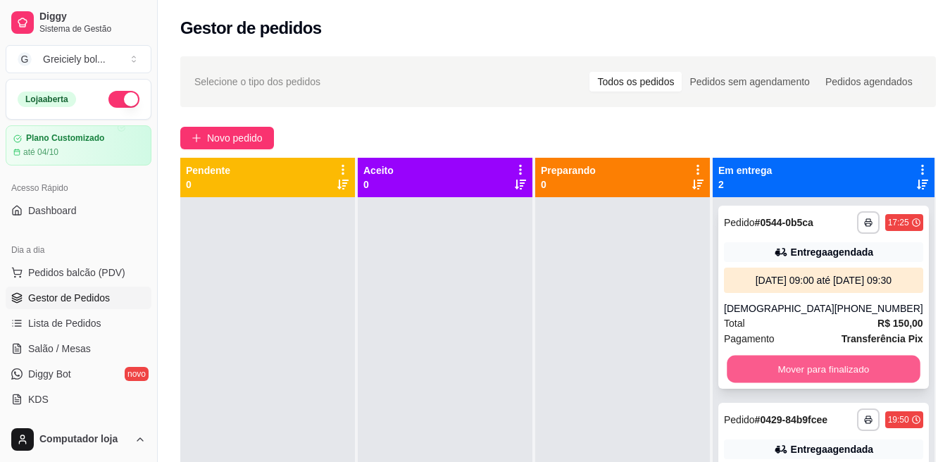
click at [798, 382] on button "Mover para finalizado" at bounding box center [823, 369] width 193 height 27
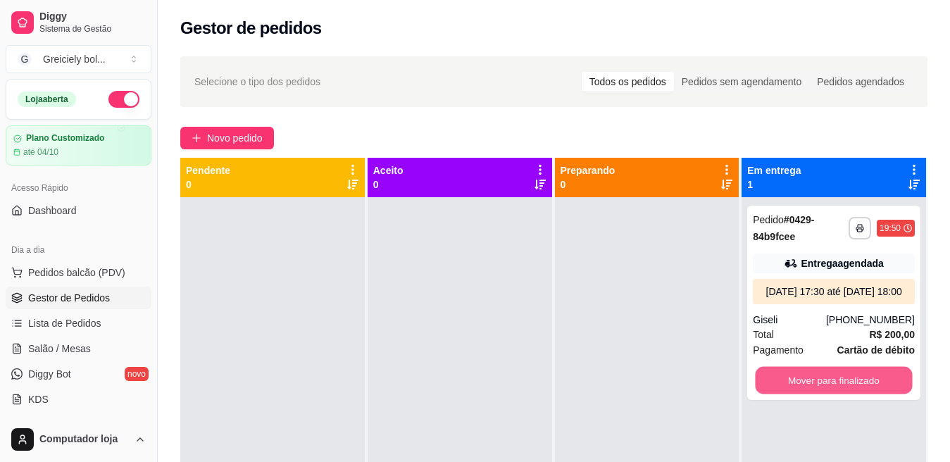
click at [798, 382] on button "Mover para finalizado" at bounding box center [834, 380] width 157 height 27
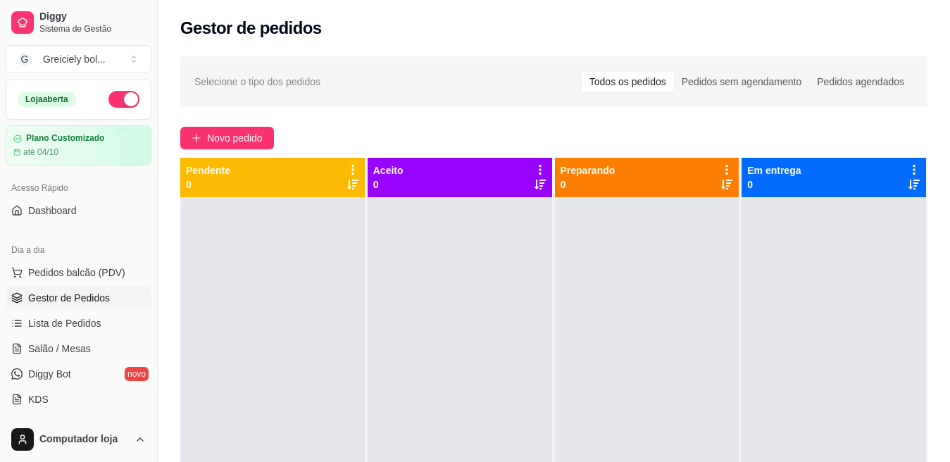
drag, startPoint x: 151, startPoint y: 156, endPoint x: 144, endPoint y: 175, distance: 19.6
click at [144, 175] on div "Diggy Sistema de Gestão G Greiciely bol ... Loja aberta Plano Customizado até 0…" at bounding box center [78, 231] width 157 height 462
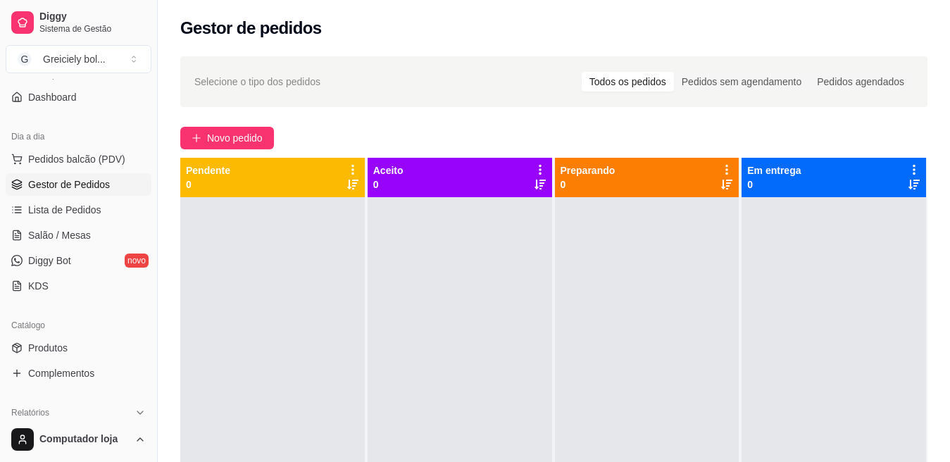
scroll to position [138, 0]
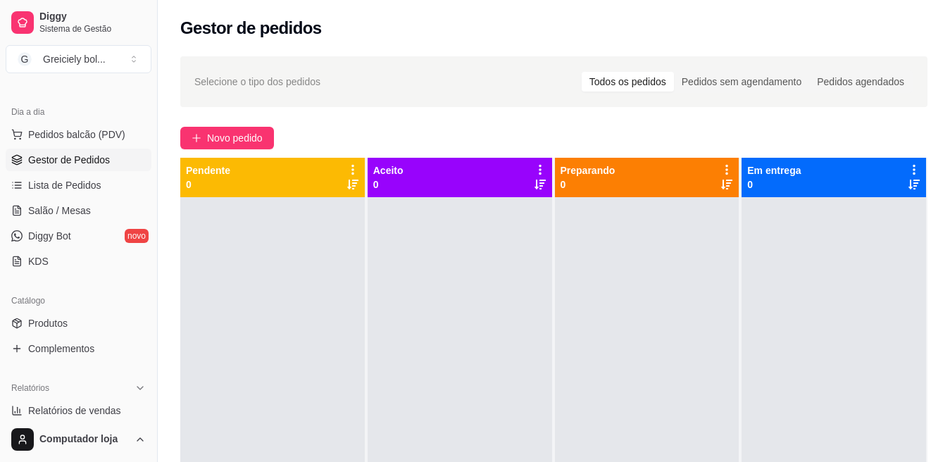
drag, startPoint x: 143, startPoint y: 223, endPoint x: 149, endPoint y: 230, distance: 9.0
click at [149, 230] on div "Loja aberta Plano Customizado até 04/10 Acesso Rápido Dashboard Dia a dia Pedid…" at bounding box center [78, 248] width 157 height 338
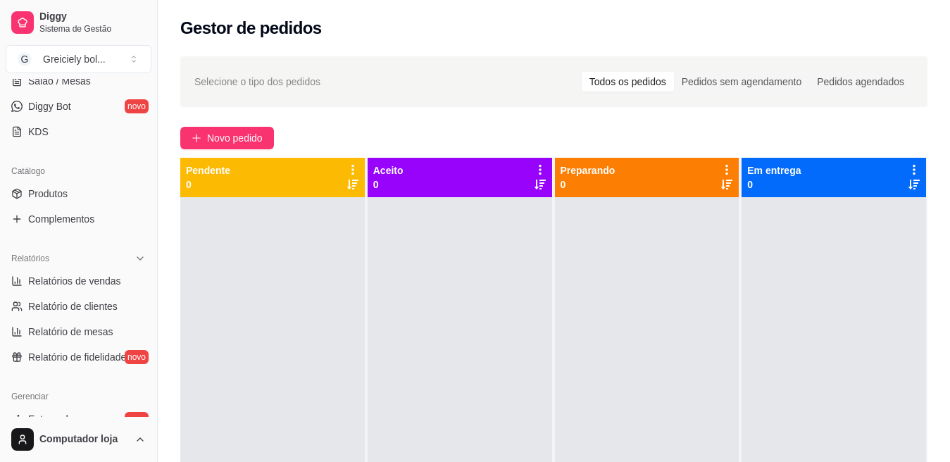
scroll to position [273, 0]
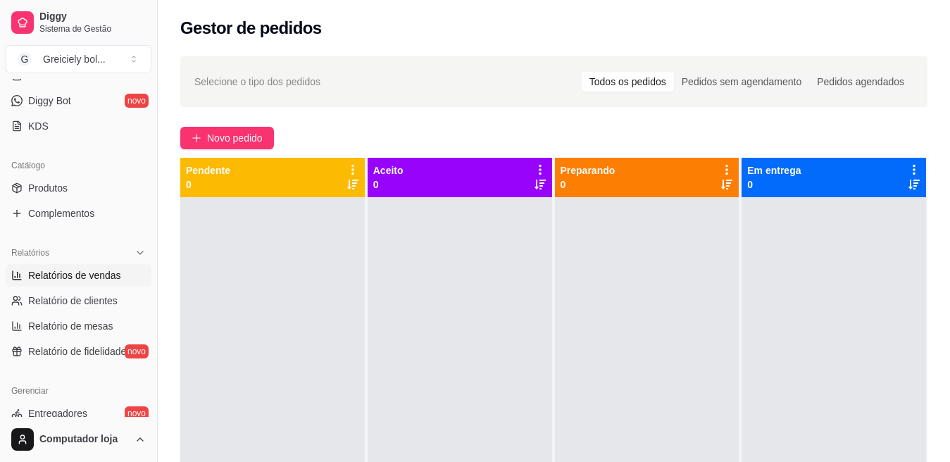
click at [99, 279] on span "Relatórios de vendas" at bounding box center [74, 275] width 93 height 14
select select "ALL"
select select "0"
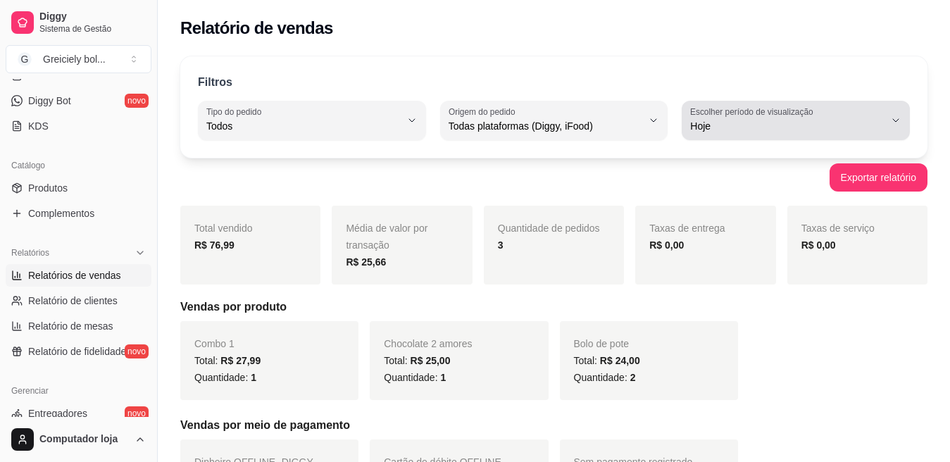
click at [851, 115] on div "Hoje" at bounding box center [787, 120] width 194 height 28
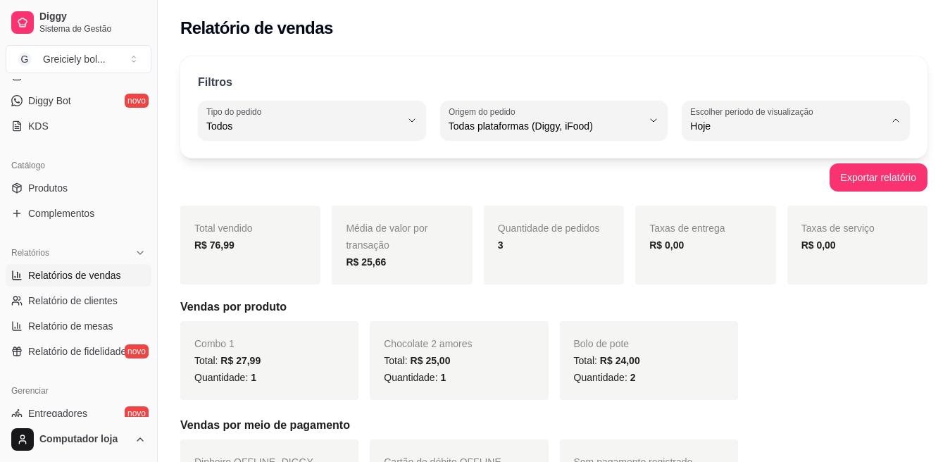
click at [734, 282] on span "45 dias" at bounding box center [789, 274] width 184 height 13
type input "45"
select select "45"
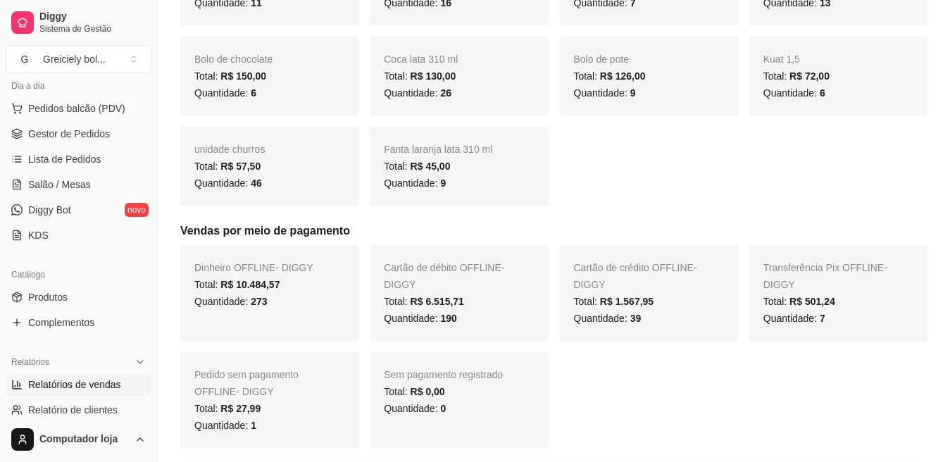
scroll to position [106, 0]
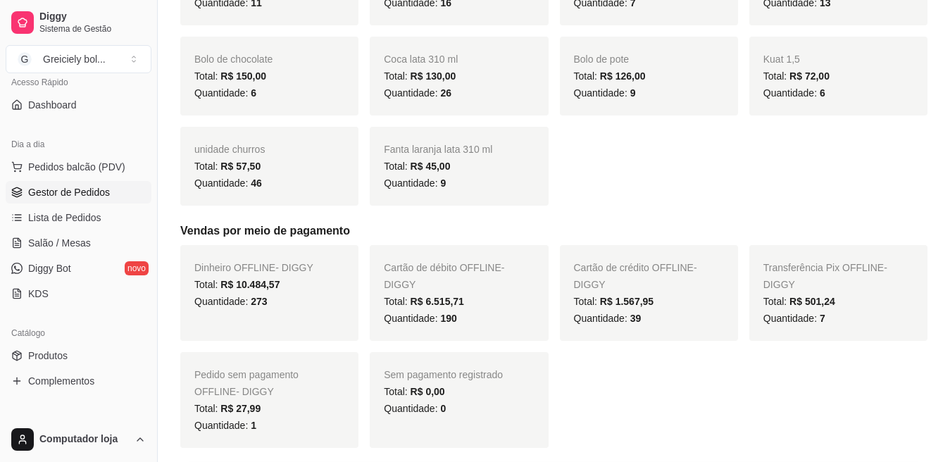
click at [94, 196] on span "Gestor de Pedidos" at bounding box center [69, 192] width 82 height 14
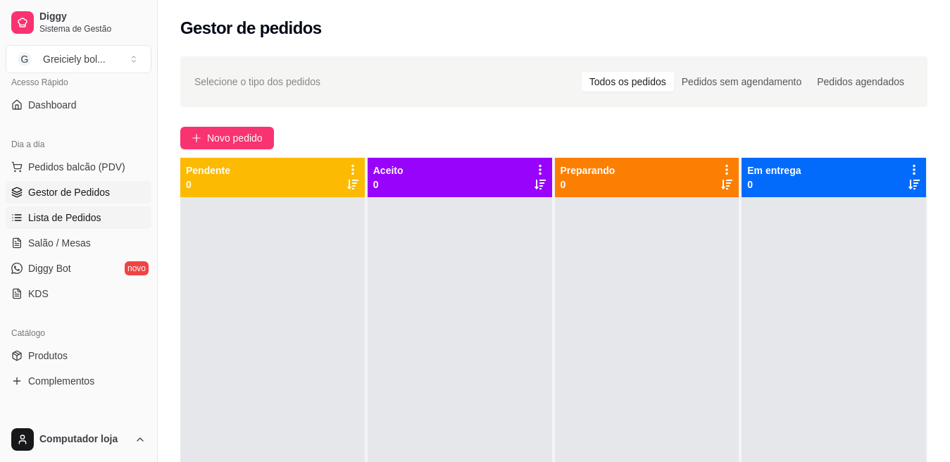
click at [83, 221] on span "Lista de Pedidos" at bounding box center [64, 218] width 73 height 14
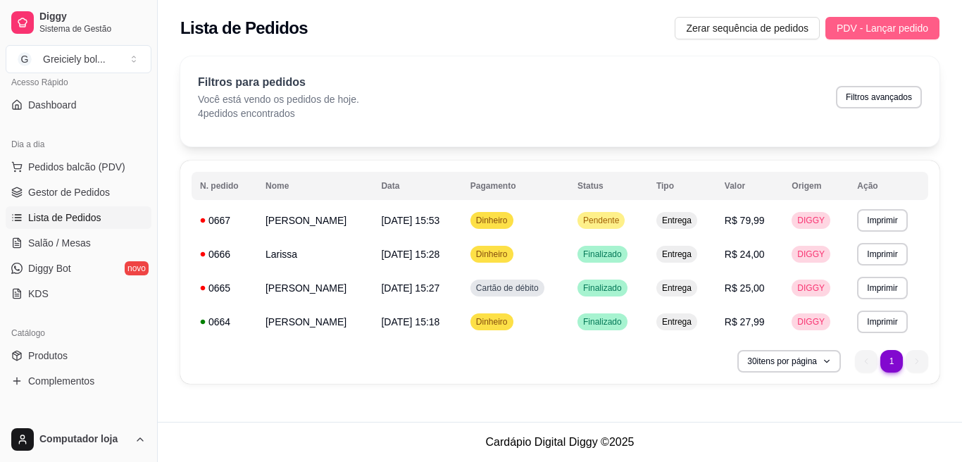
click at [899, 25] on span "PDV - Lançar pedido" at bounding box center [882, 27] width 92 height 15
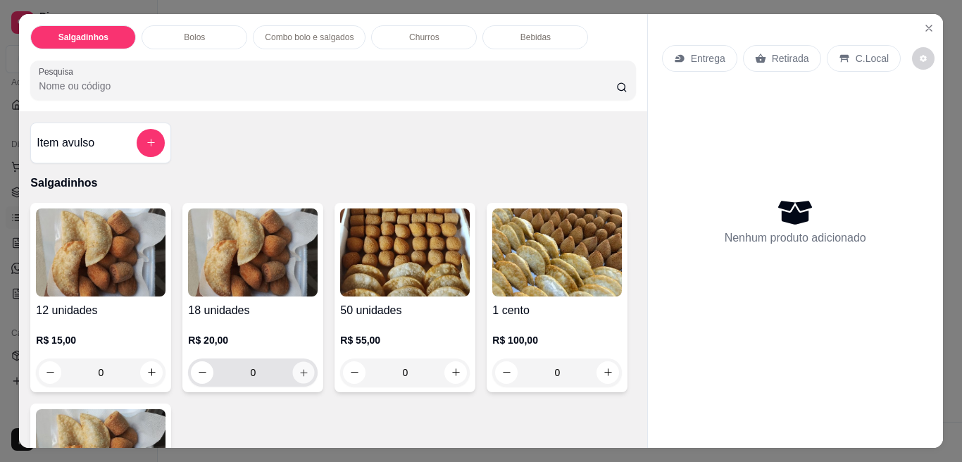
click at [299, 367] on icon "increase-product-quantity" at bounding box center [304, 372] width 11 height 11
type input "1"
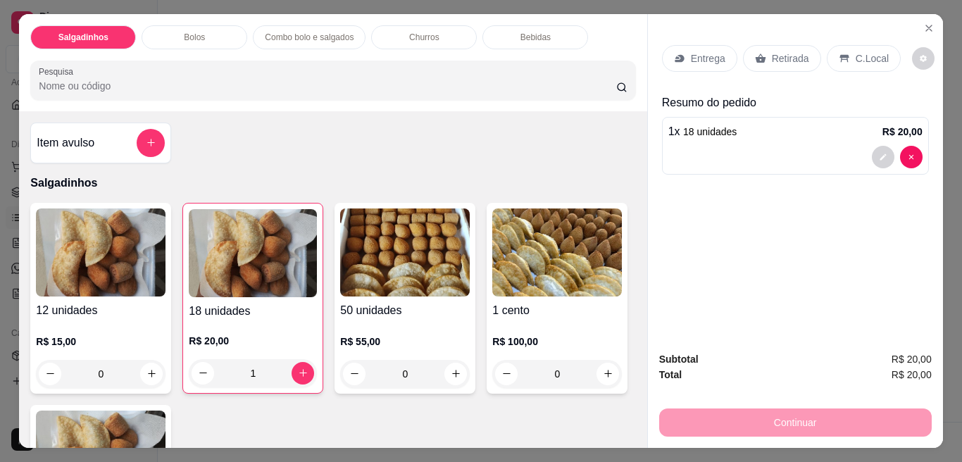
click at [691, 51] on p "Entrega" at bounding box center [708, 58] width 35 height 14
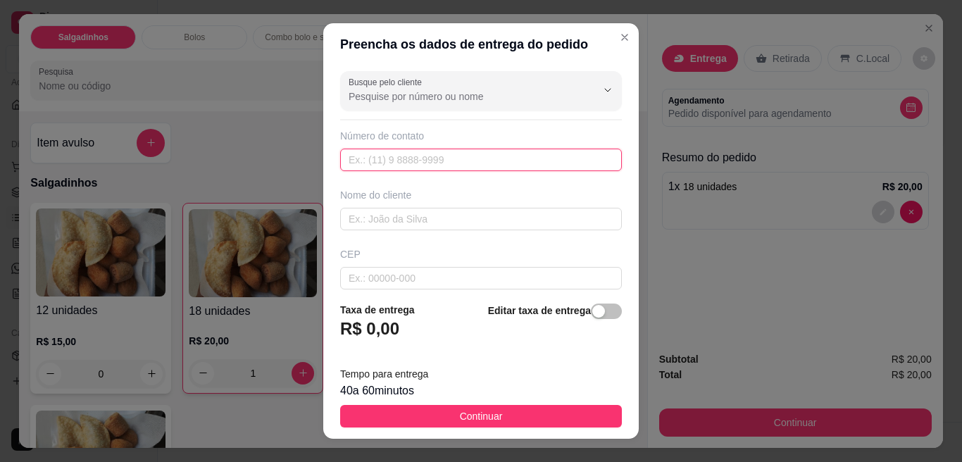
click at [472, 151] on input "text" at bounding box center [481, 160] width 282 height 23
type input "[PHONE_NUMBER]"
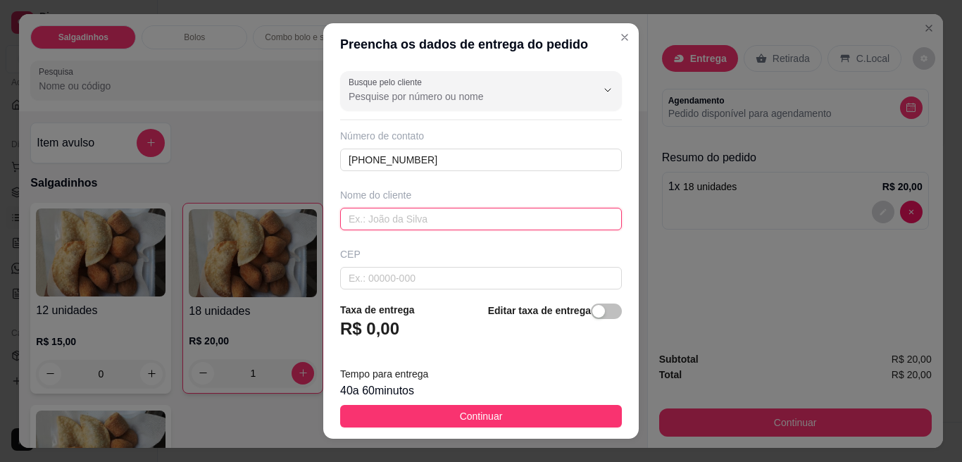
click at [446, 213] on input "text" at bounding box center [481, 219] width 282 height 23
type input "dalila"
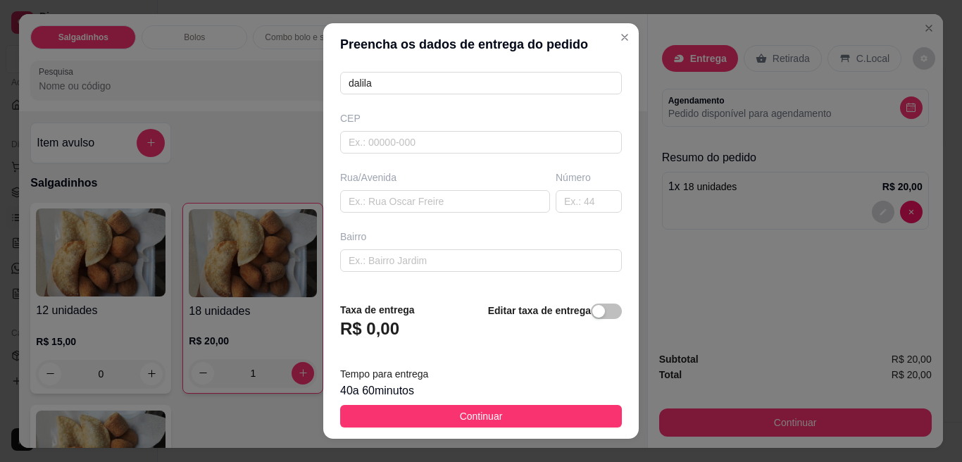
scroll to position [171, 0]
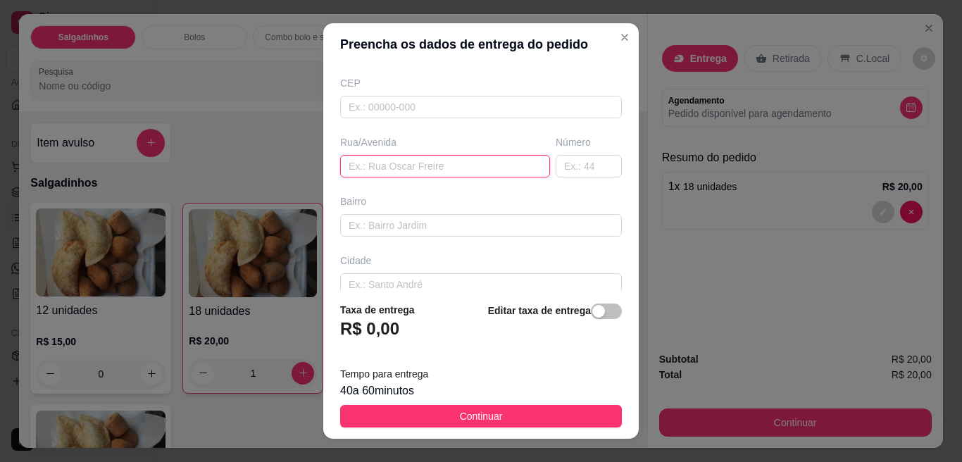
click at [475, 156] on input "text" at bounding box center [445, 166] width 210 height 23
type input "presidente [PERSON_NAME]"
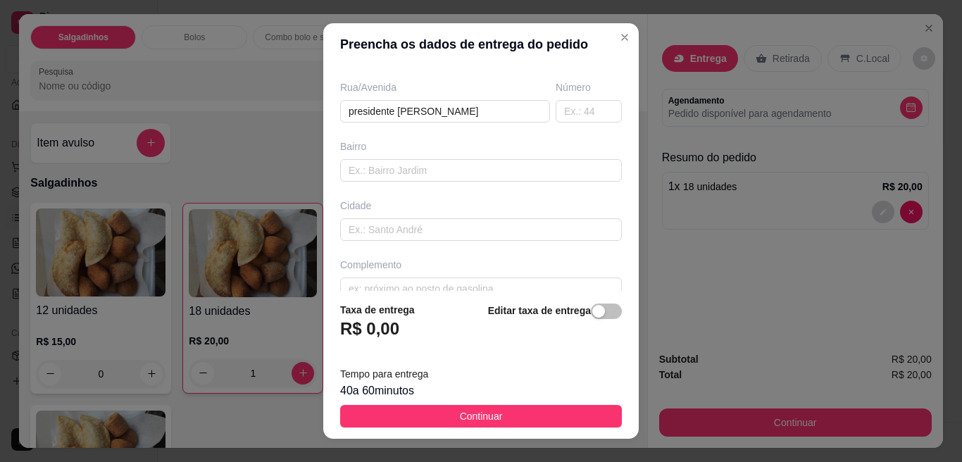
scroll to position [249, 0]
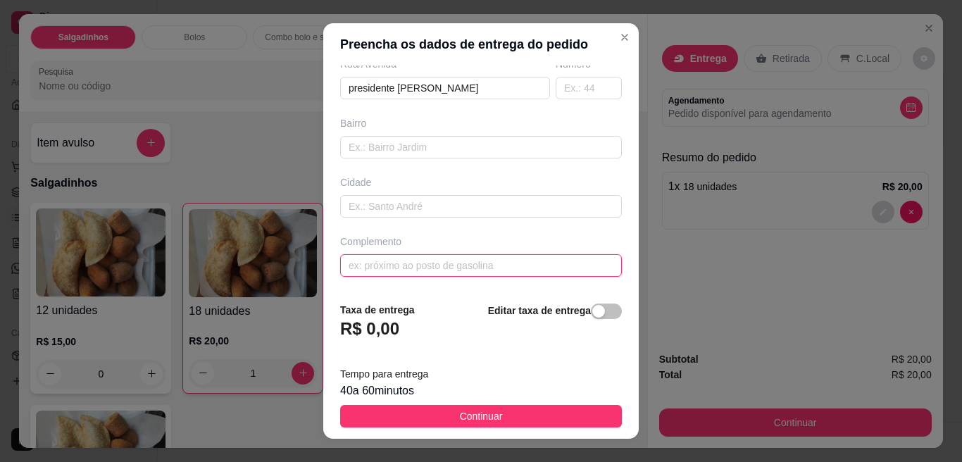
click at [484, 272] on input "text" at bounding box center [481, 265] width 282 height 23
click at [488, 272] on input "duas c" at bounding box center [481, 265] width 282 height 23
click at [487, 276] on input "duas casas antes da ren" at bounding box center [481, 265] width 282 height 23
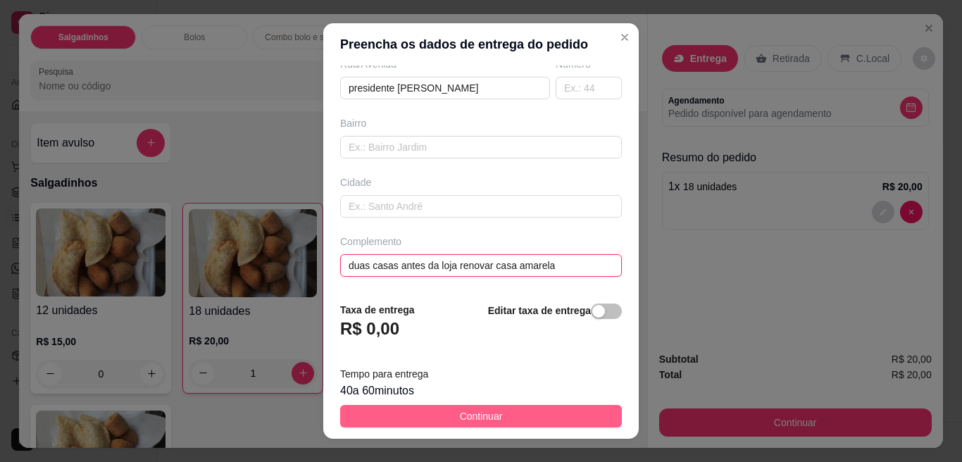
type input "duas casas antes da loja renovar casa amarela"
click at [491, 406] on button "Continuar" at bounding box center [481, 416] width 282 height 23
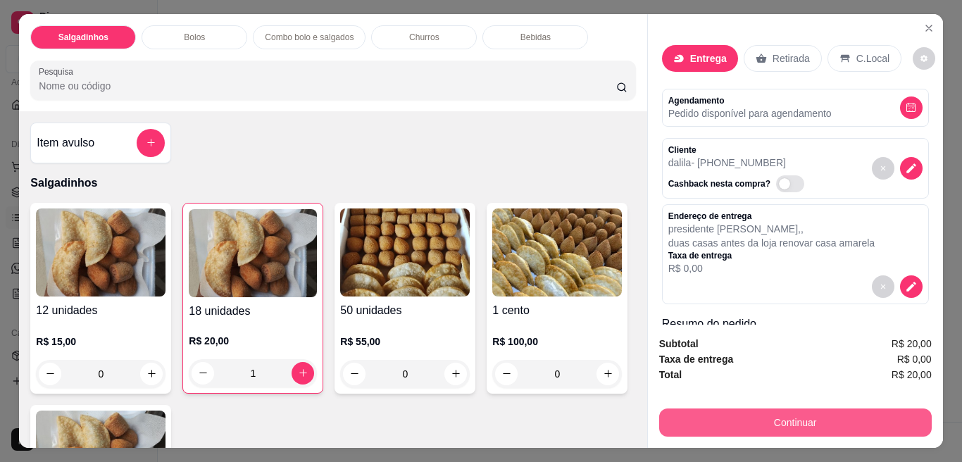
click at [779, 418] on button "Continuar" at bounding box center [795, 422] width 272 height 28
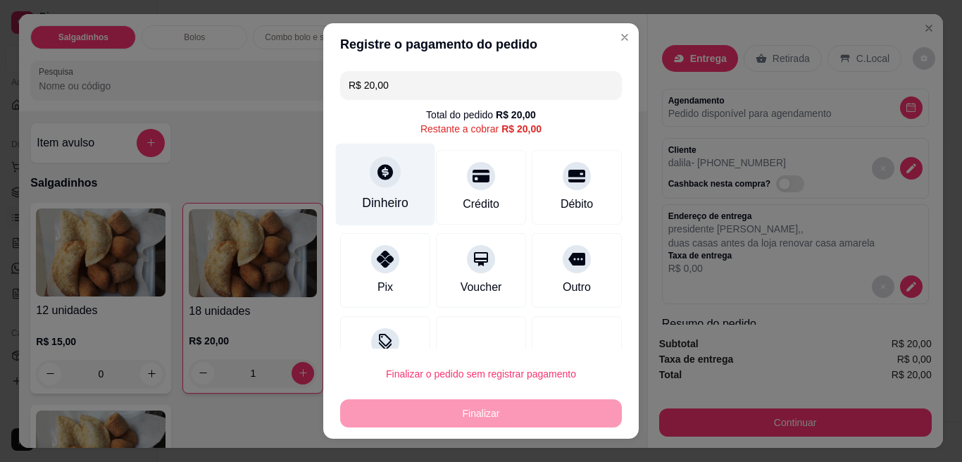
click at [362, 199] on div "Dinheiro" at bounding box center [385, 203] width 46 height 18
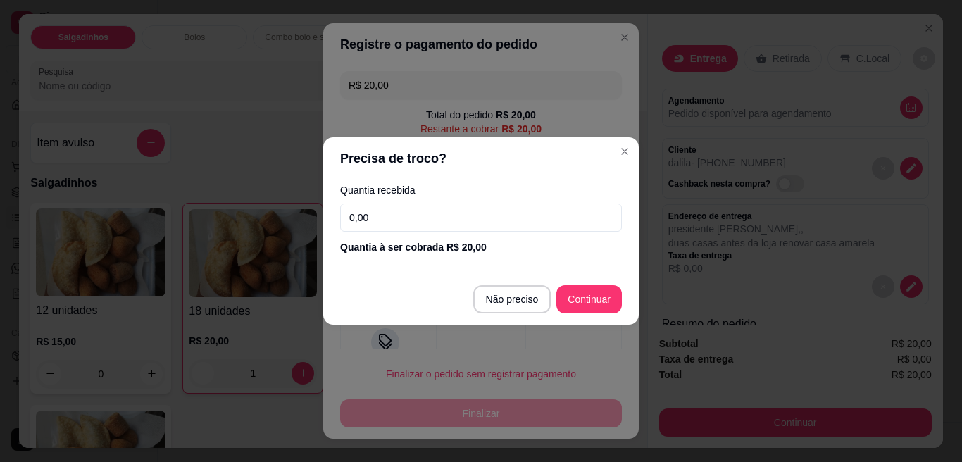
click at [415, 218] on input "0,00" at bounding box center [481, 217] width 282 height 28
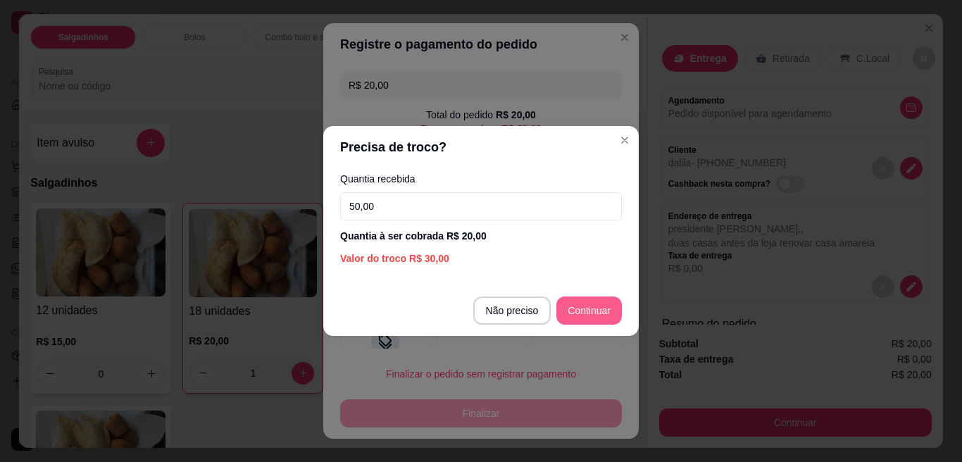
type input "50,00"
type input "R$ 0,00"
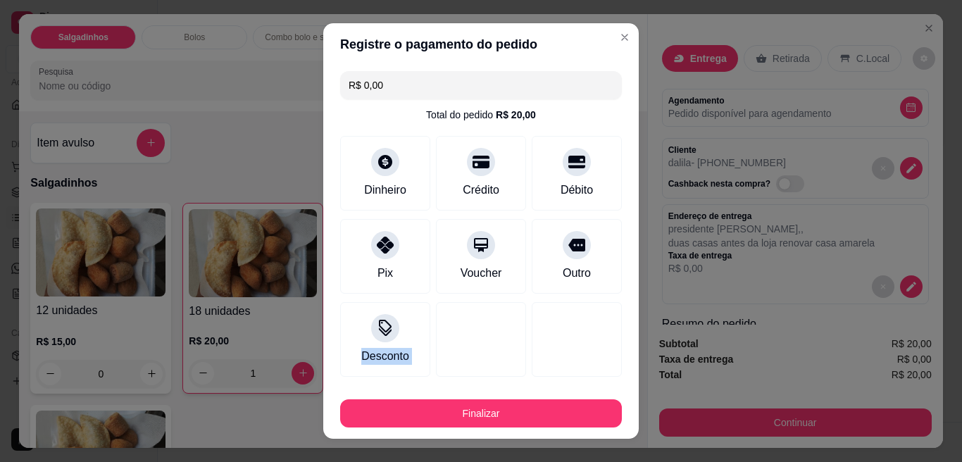
drag, startPoint x: 595, startPoint y: 317, endPoint x: 422, endPoint y: 372, distance: 181.9
click at [422, 372] on div "R$ 0,00 Total do pedido R$ 20,00 Dinheiro Crédito Débito Pix Voucher Outro Desc…" at bounding box center [480, 223] width 315 height 317
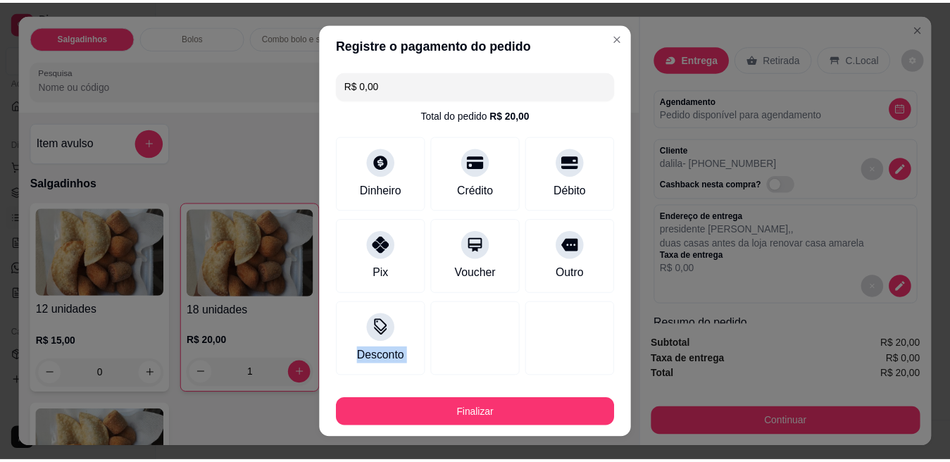
scroll to position [5, 0]
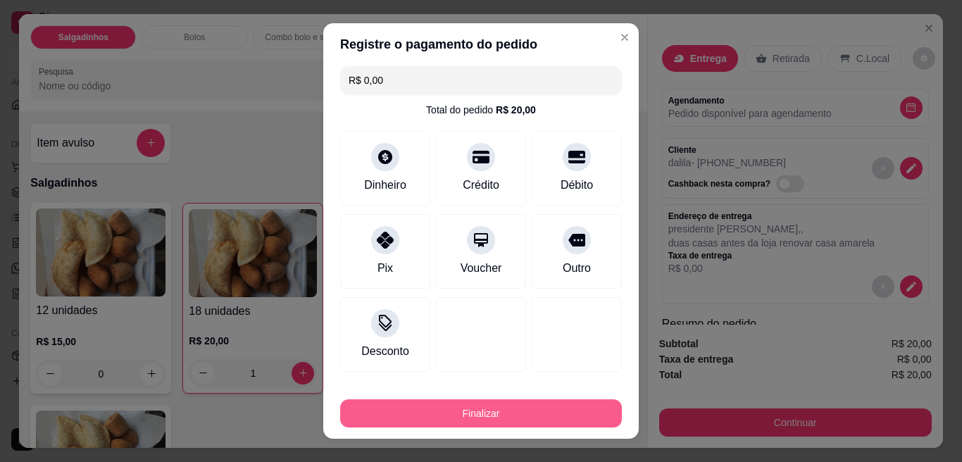
click at [449, 418] on button "Finalizar" at bounding box center [481, 413] width 282 height 28
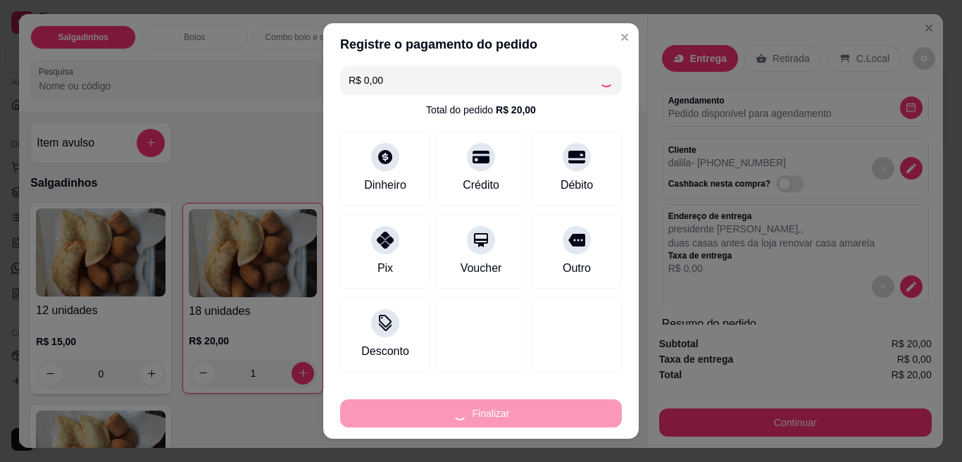
type input "0"
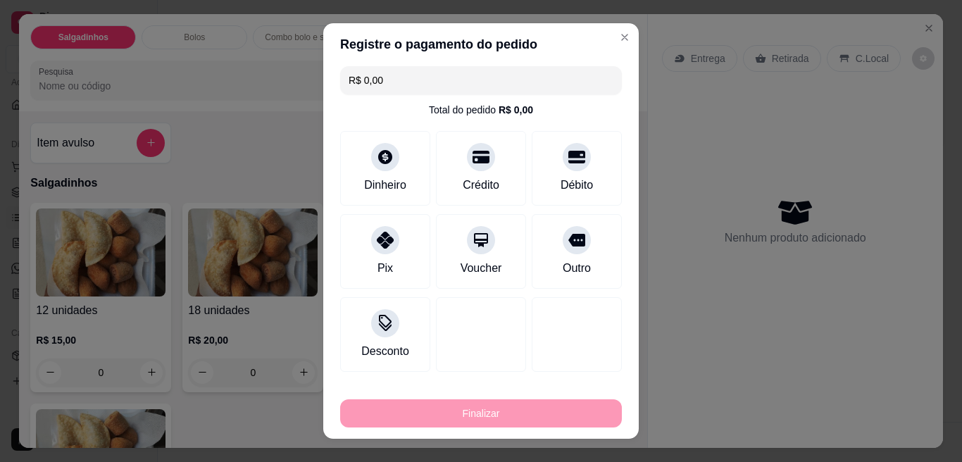
type input "-R$ 20,00"
